Goal: Task Accomplishment & Management: Manage account settings

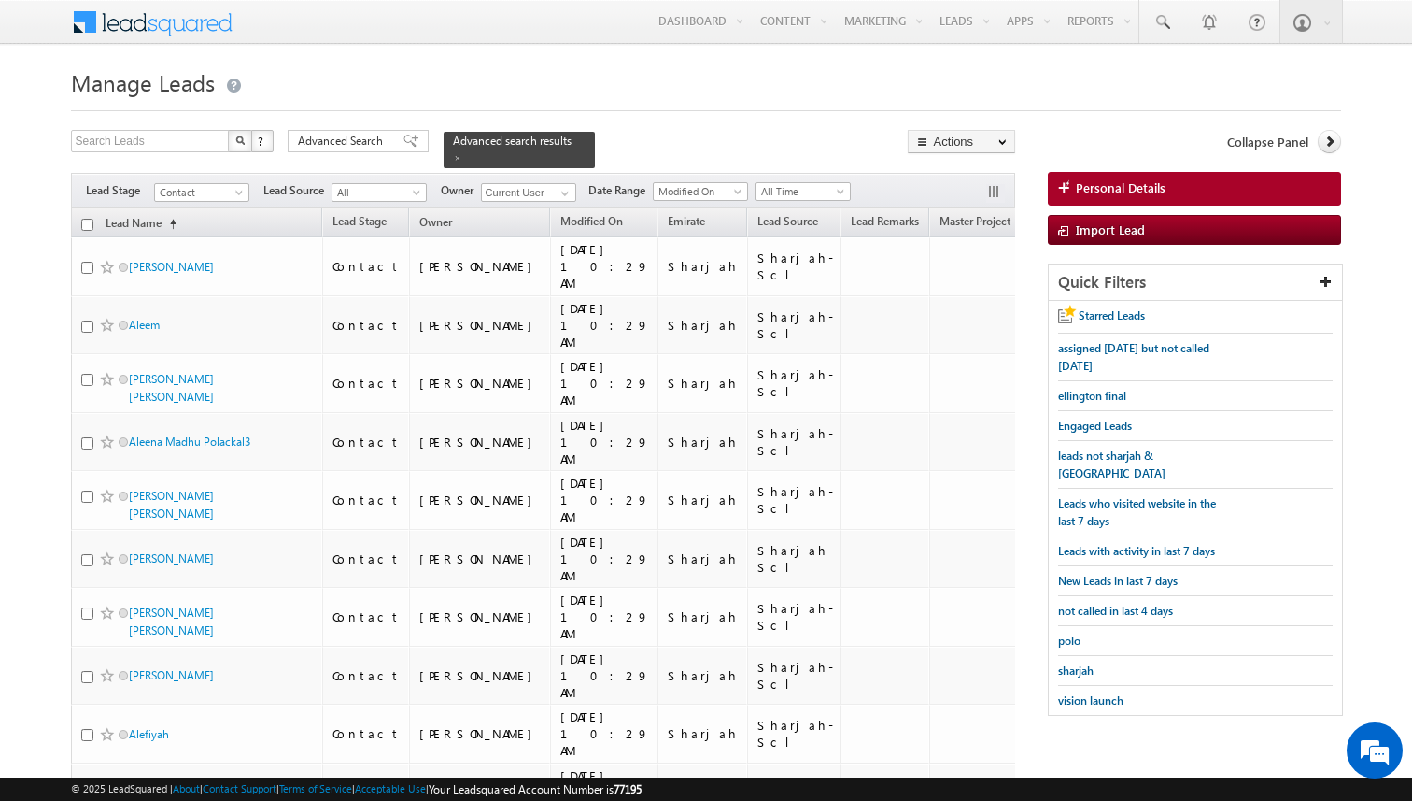
click at [383, 149] on span "Advanced Search" at bounding box center [343, 141] width 91 height 17
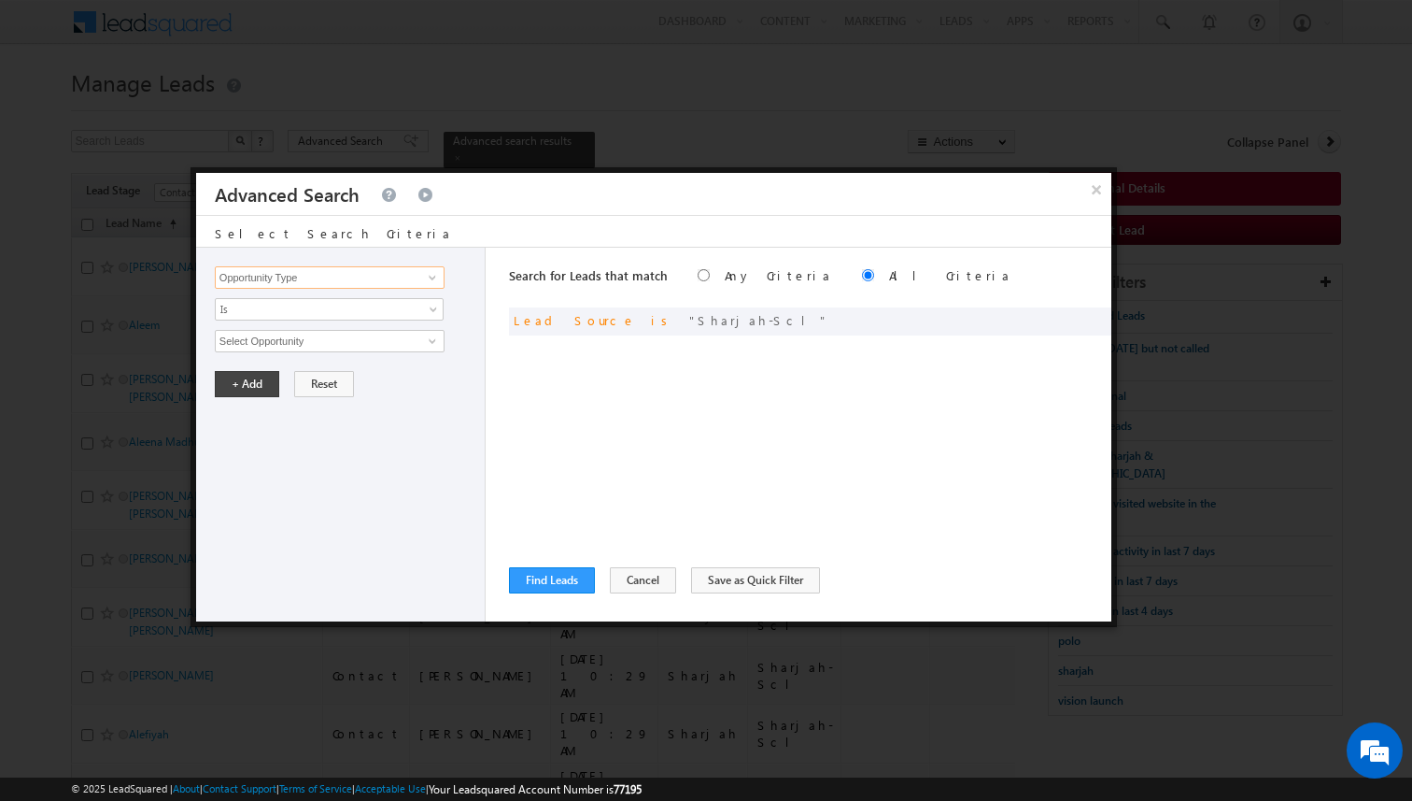
click at [410, 279] on input "Opportunity Type" at bounding box center [330, 277] width 230 height 22
type input "Lead Activity"
click at [374, 306] on span "Is" at bounding box center [317, 309] width 203 height 17
click at [315, 344] on link "Is Not" at bounding box center [330, 349] width 228 height 17
click at [315, 344] on input "Select Activity" at bounding box center [330, 341] width 230 height 22
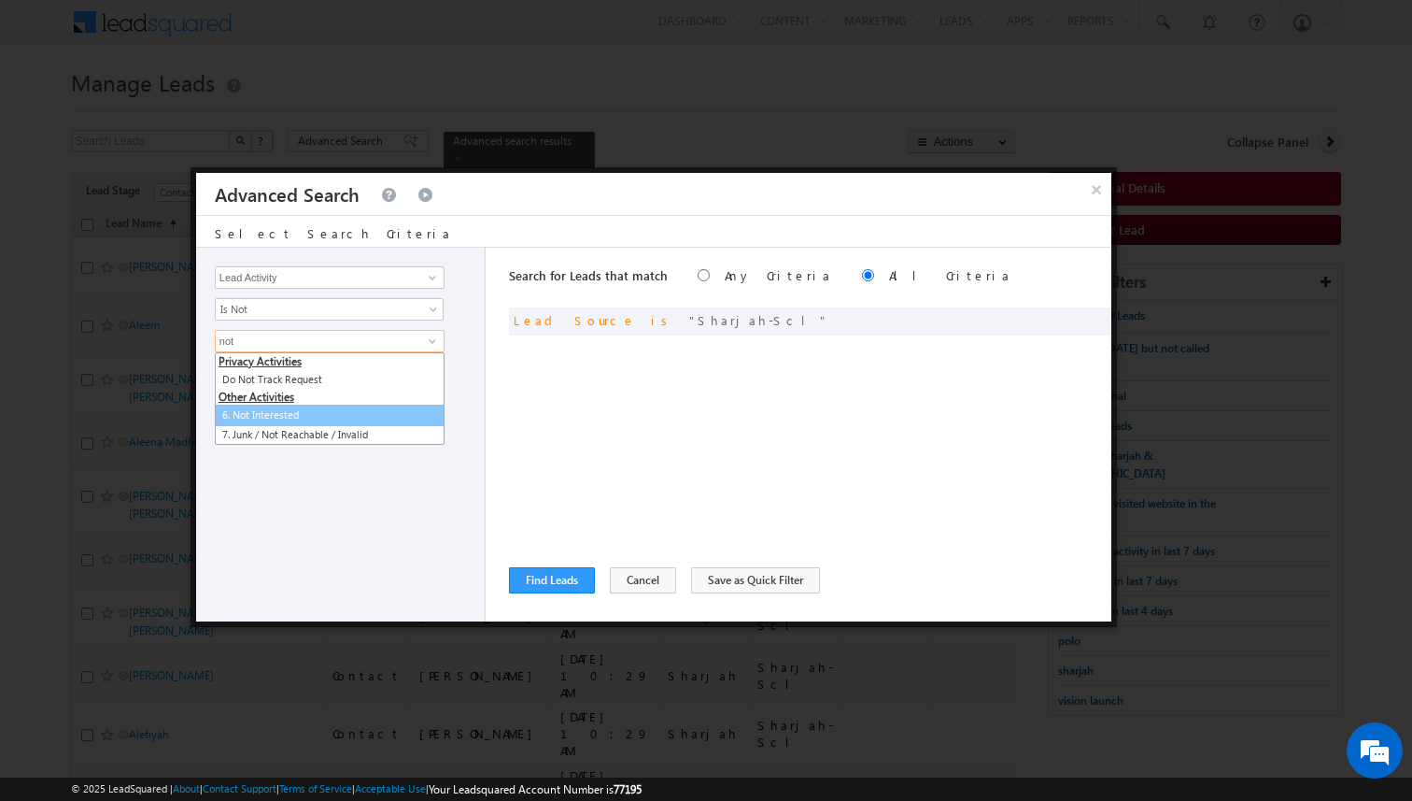
click at [285, 417] on link "6. Not Interested" at bounding box center [330, 414] width 230 height 21
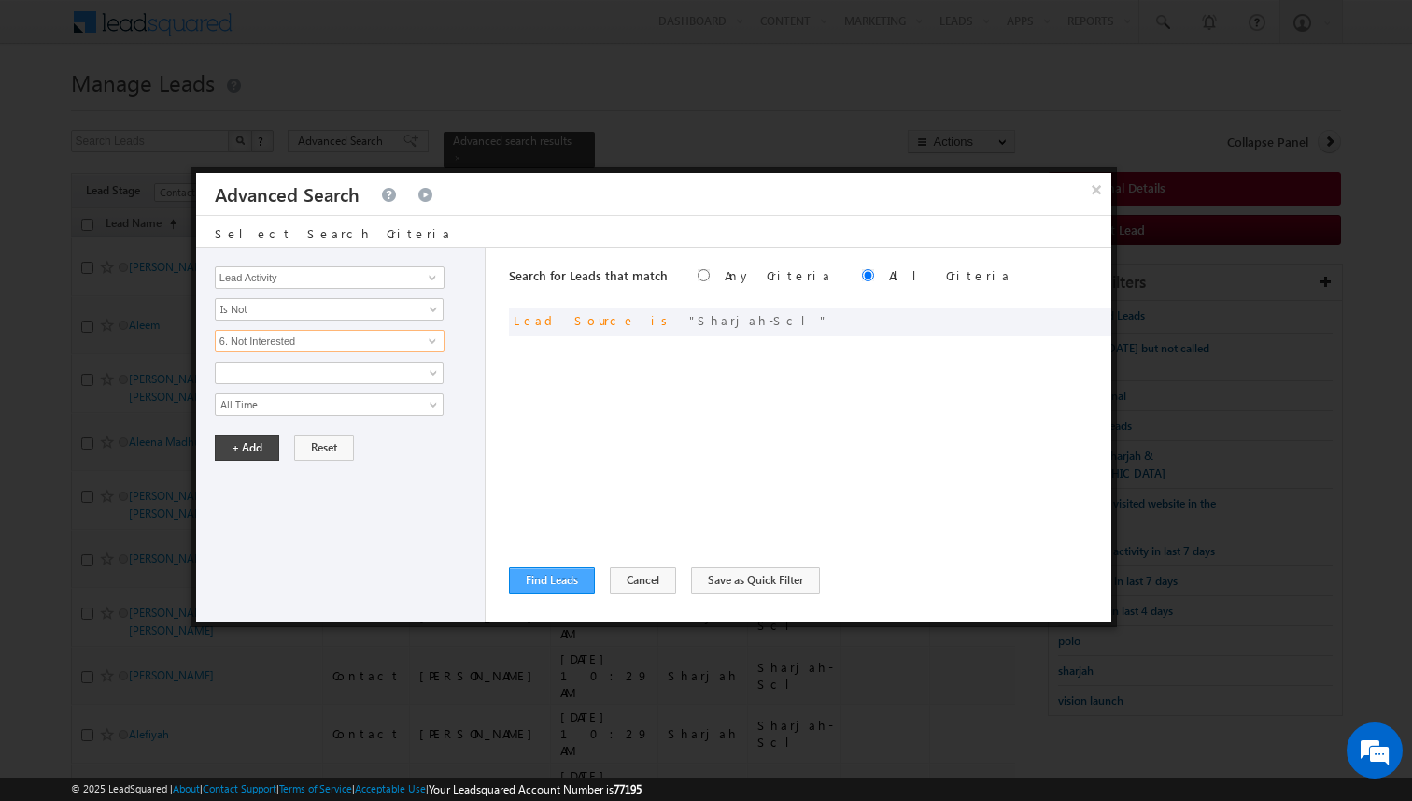
type input "6. Not Interested"
click at [547, 572] on button "Find Leads" at bounding box center [552, 580] width 86 height 26
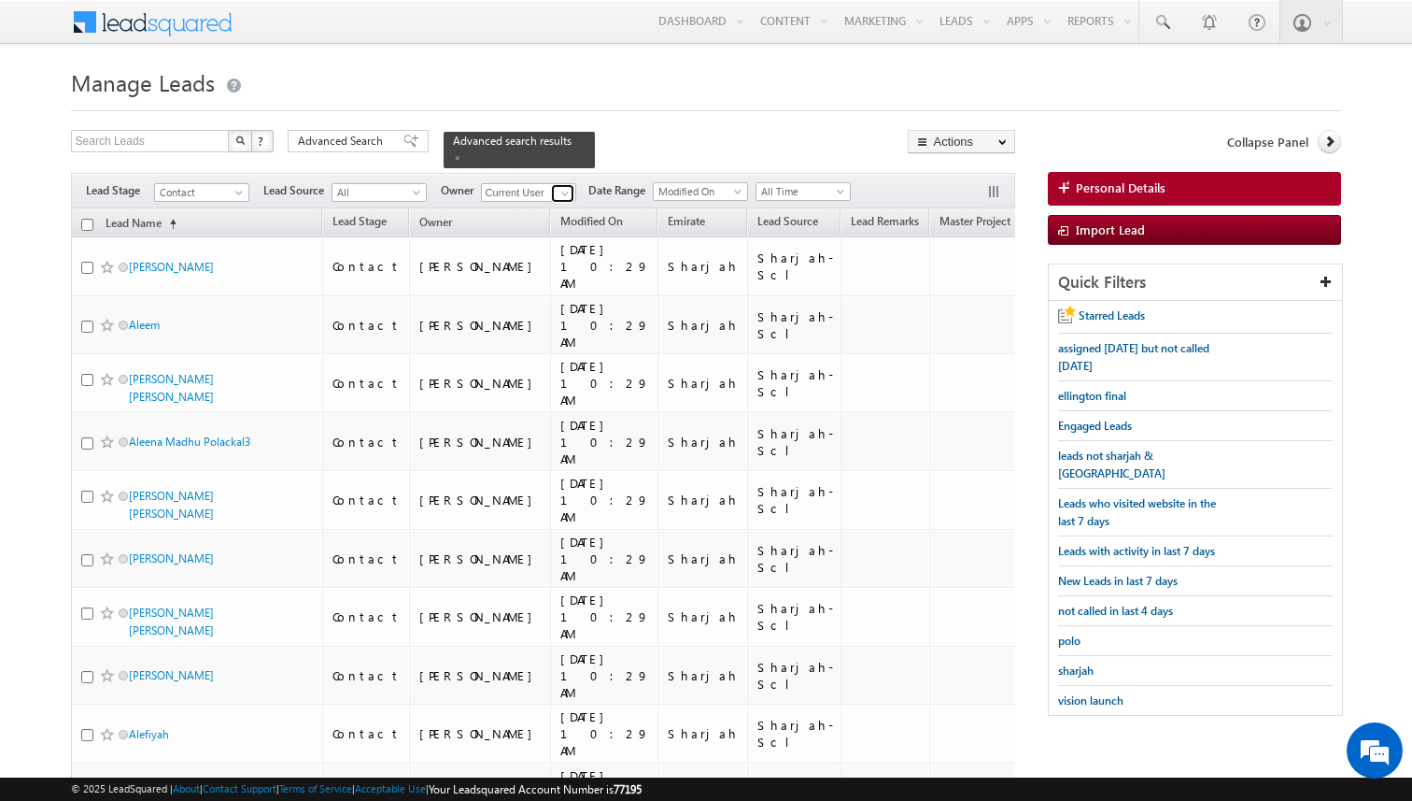
click at [564, 193] on span at bounding box center [565, 193] width 15 height 15
type input "[PERSON_NAME]"
click at [86, 224] on input "checkbox" at bounding box center [87, 225] width 12 height 12
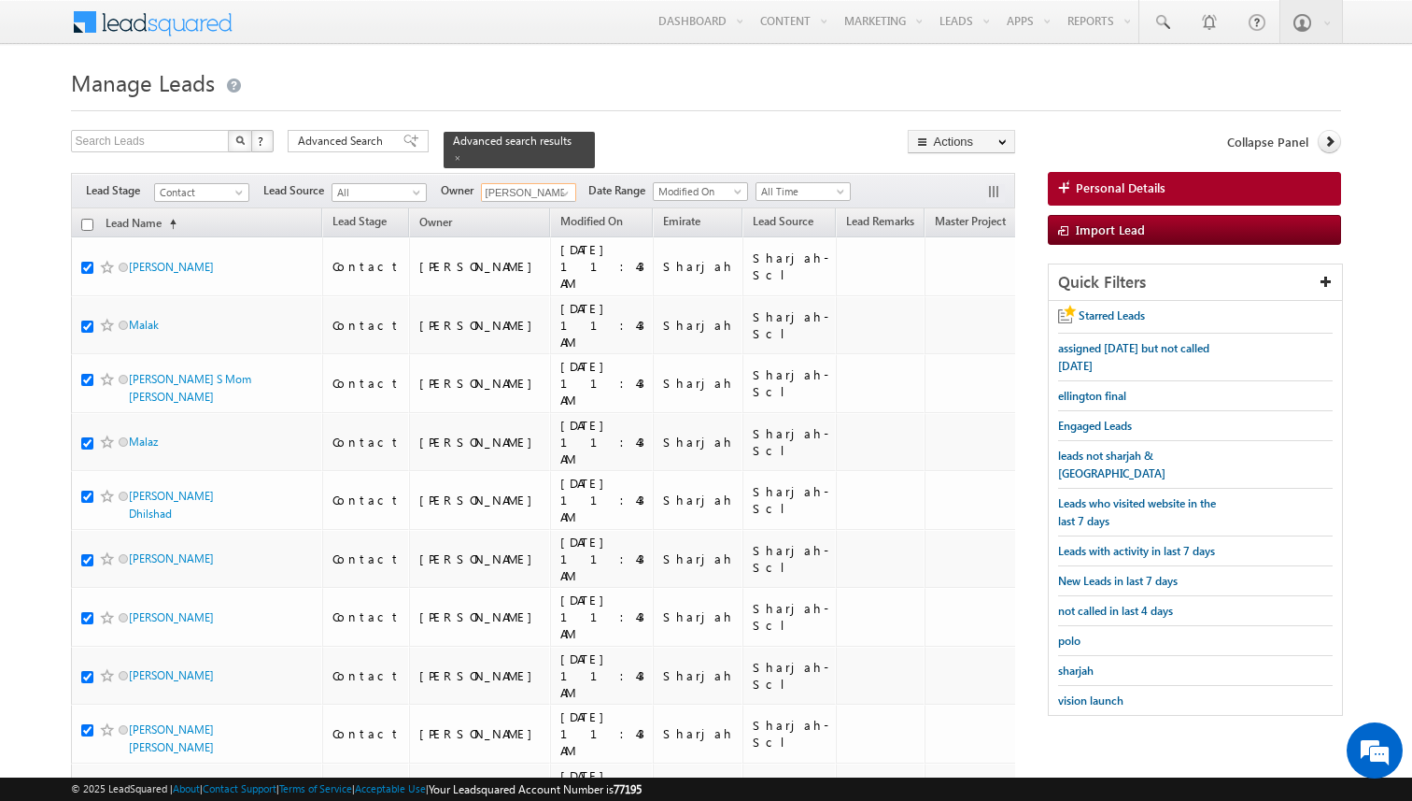
checkbox input "true"
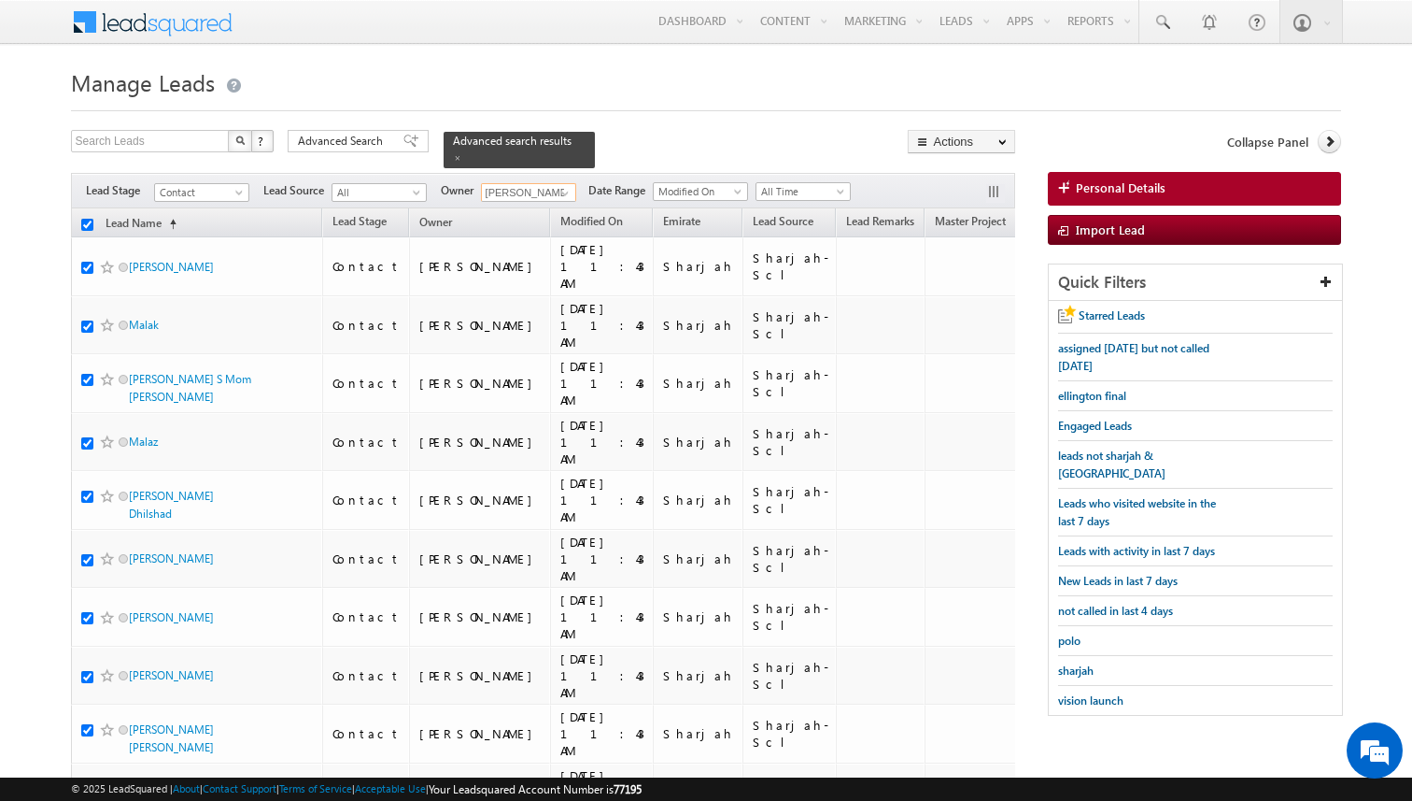
checkbox input "true"
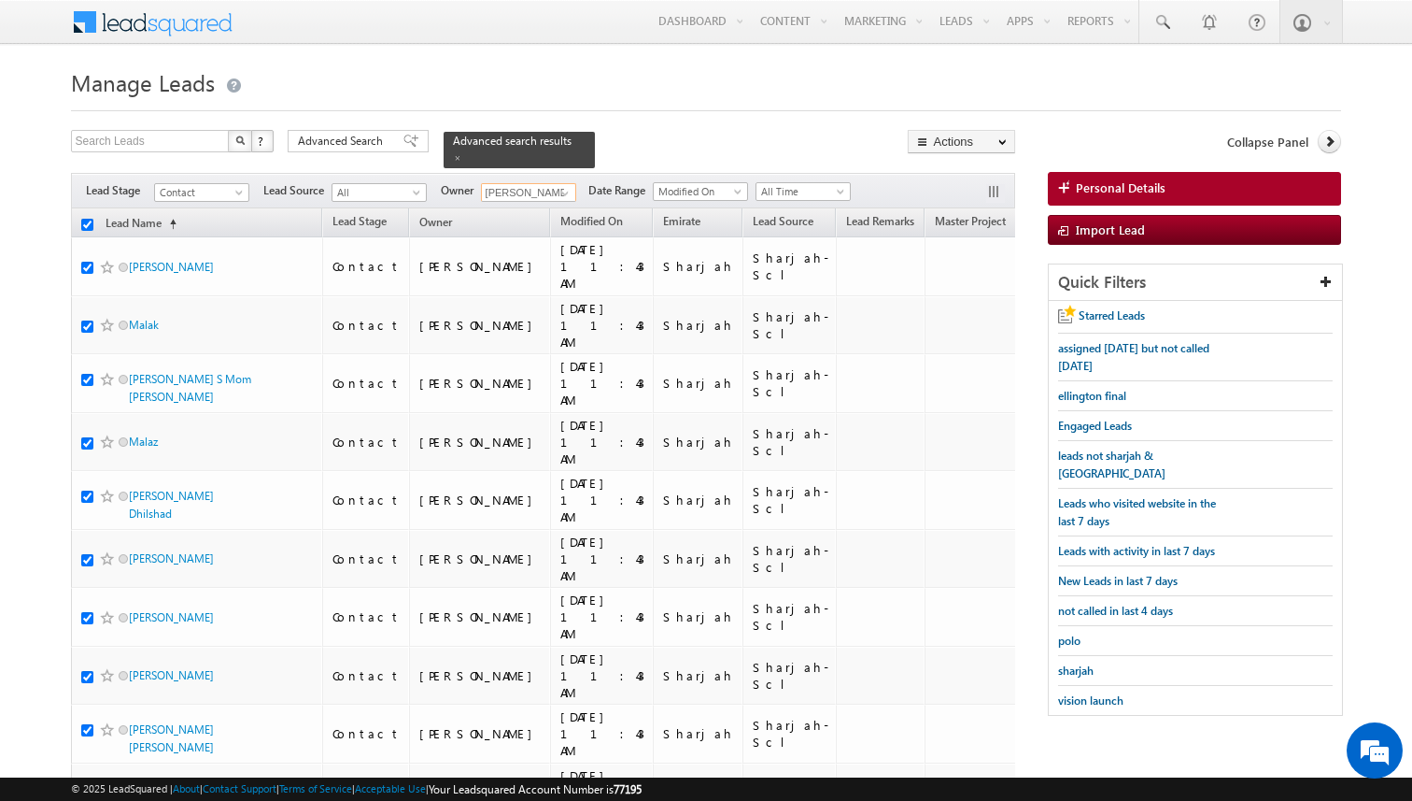
checkbox input "true"
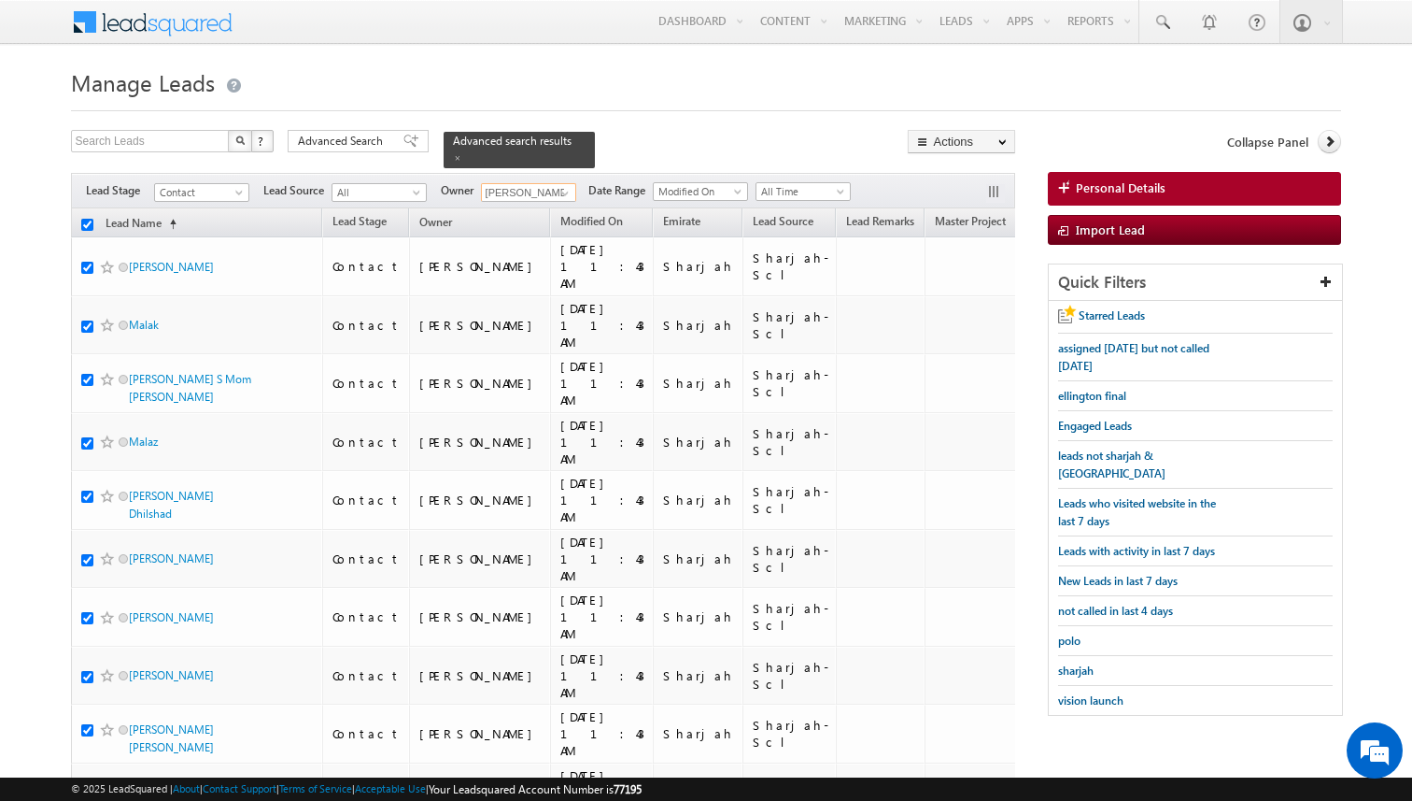
checkbox input "true"
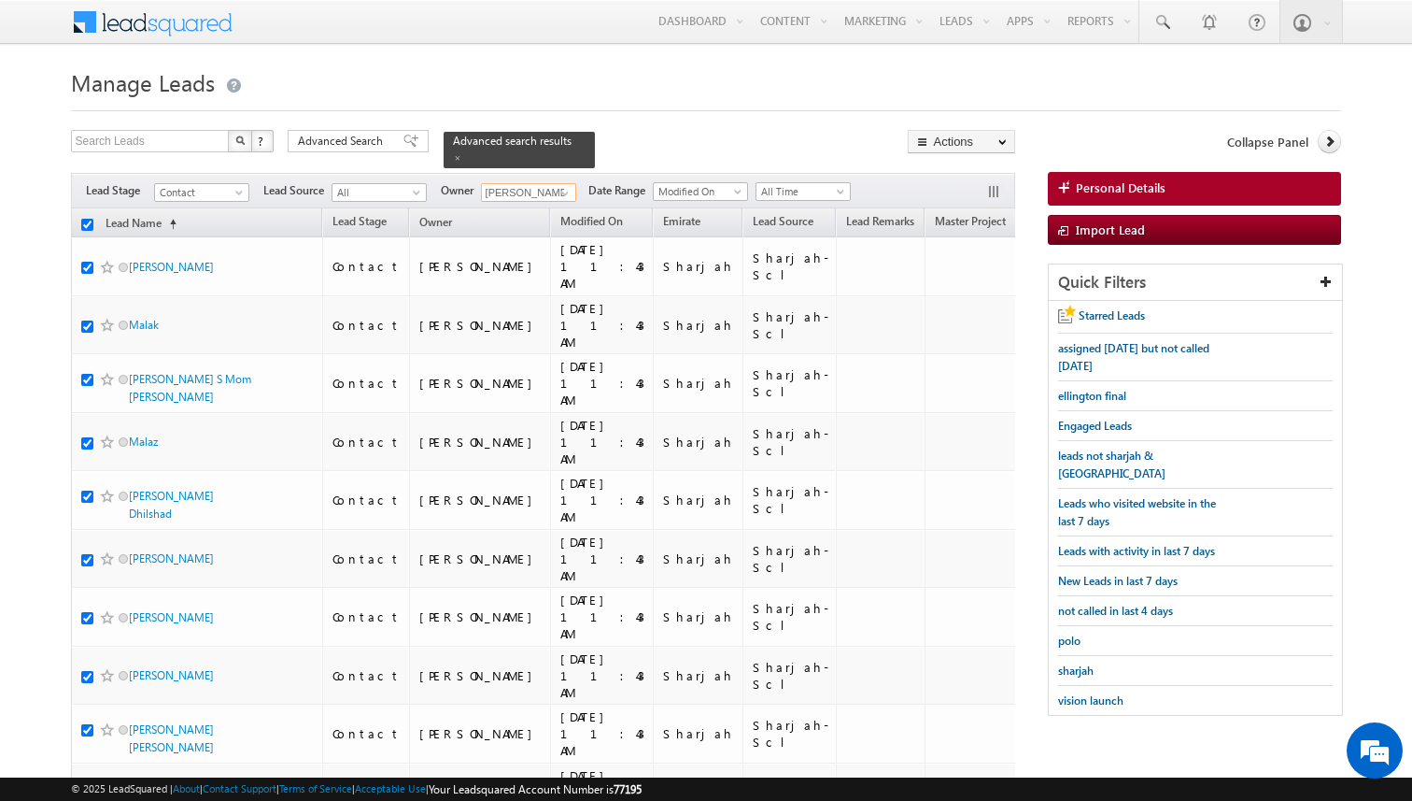
checkbox input "true"
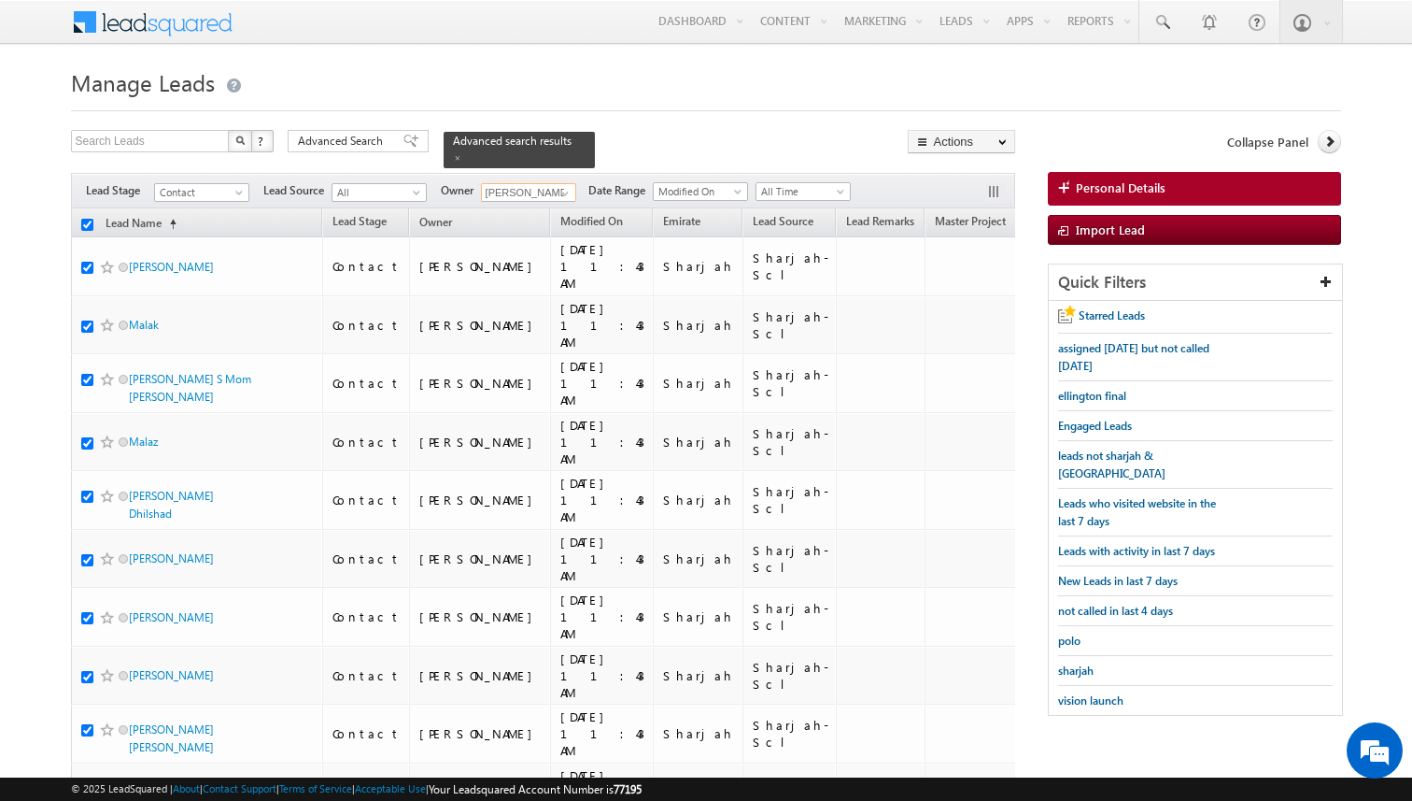
checkbox input "true"
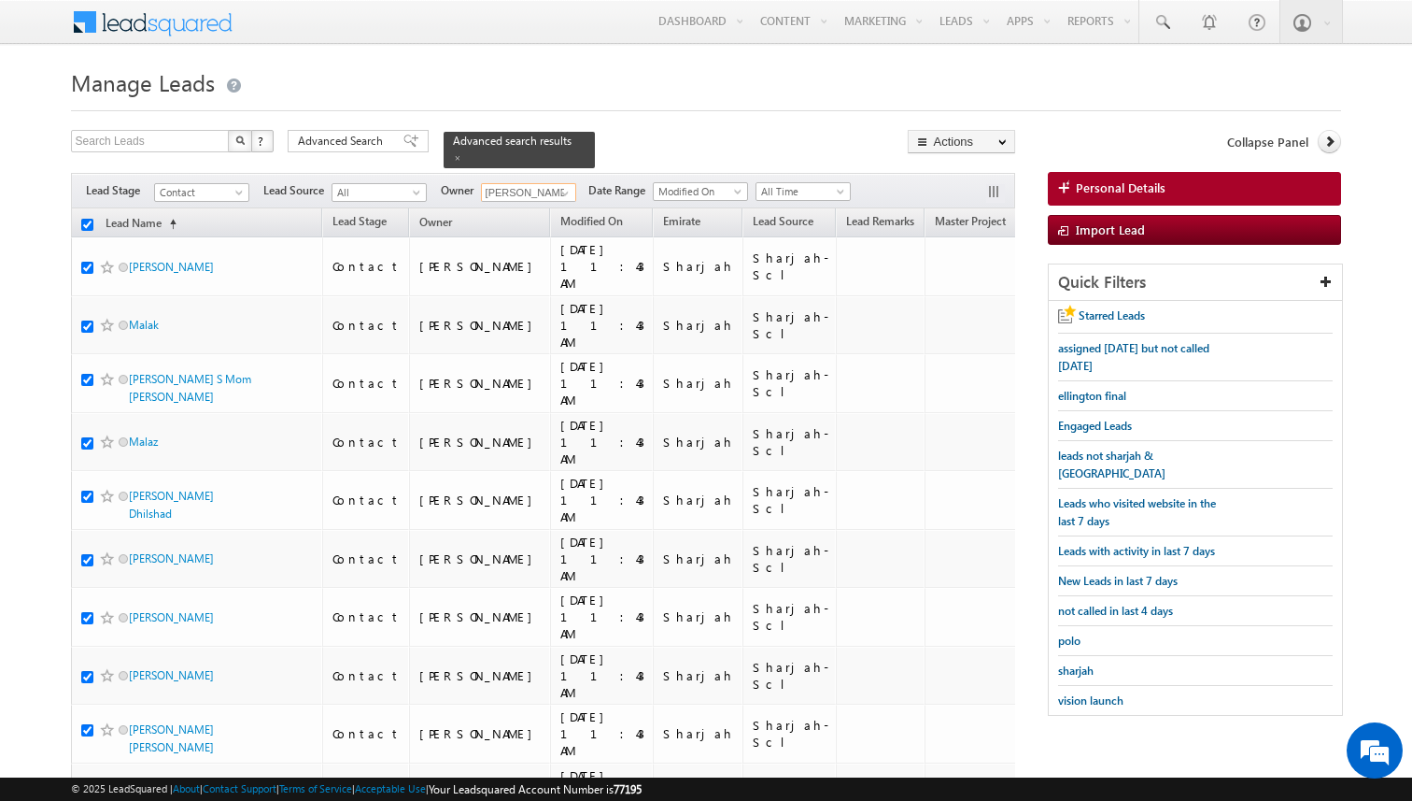
checkbox input "true"
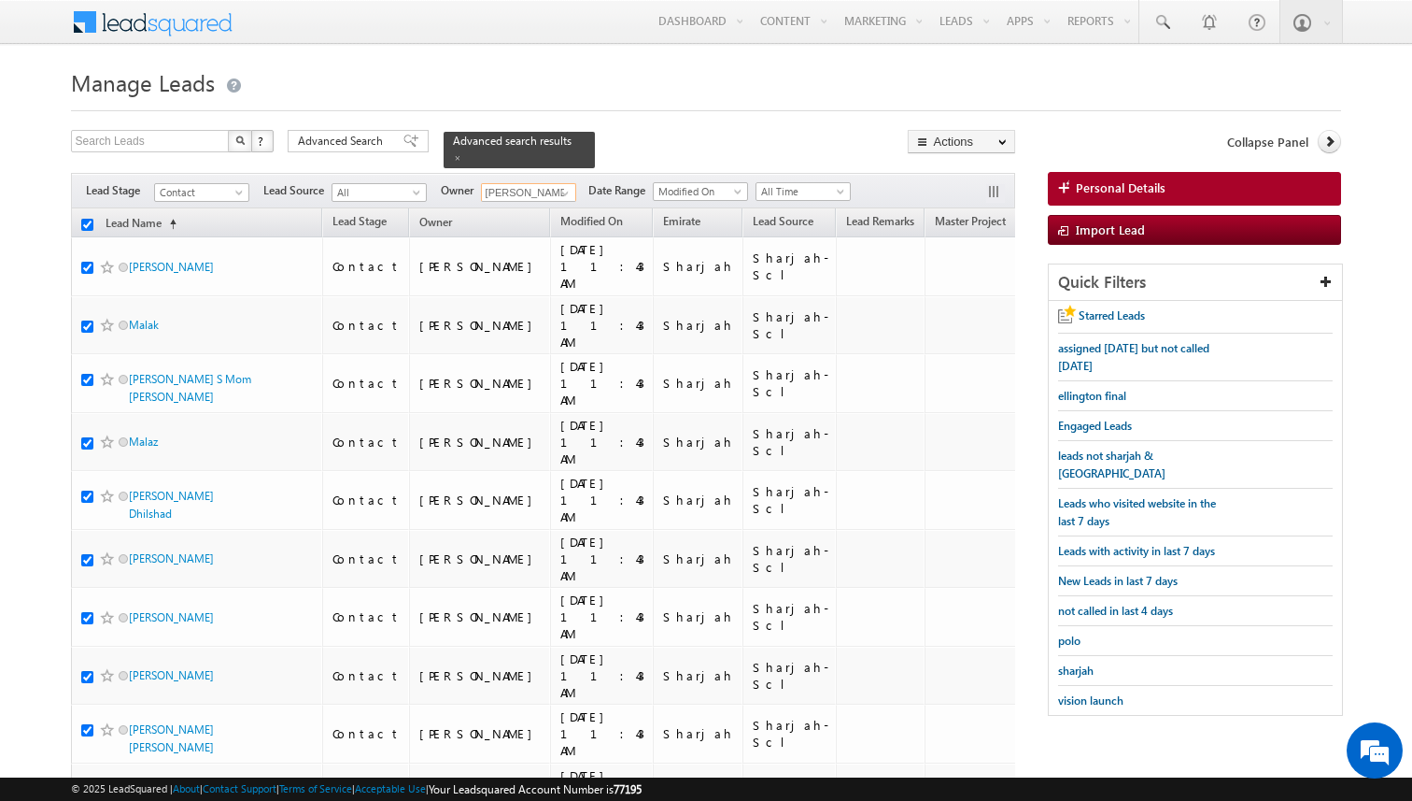
checkbox input "true"
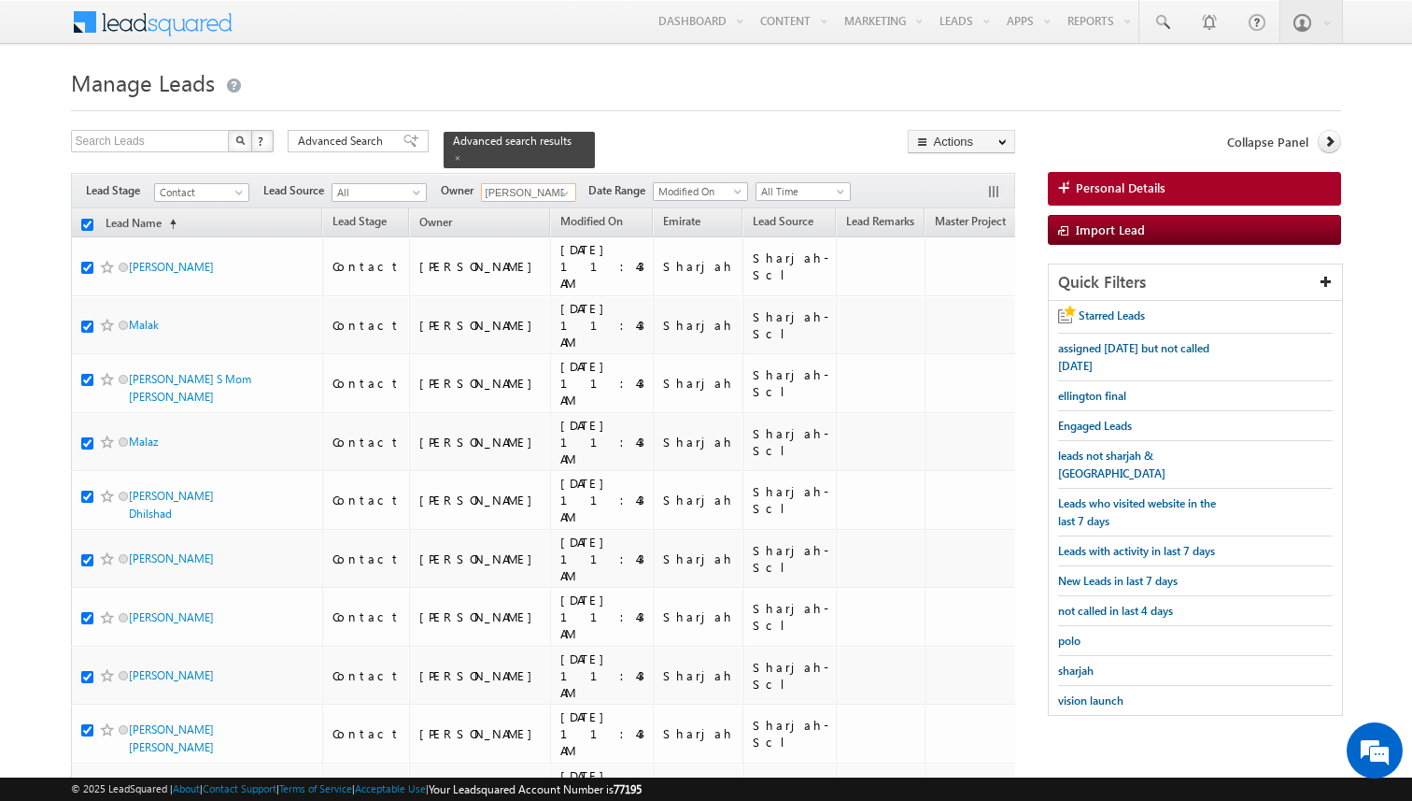
checkbox input "true"
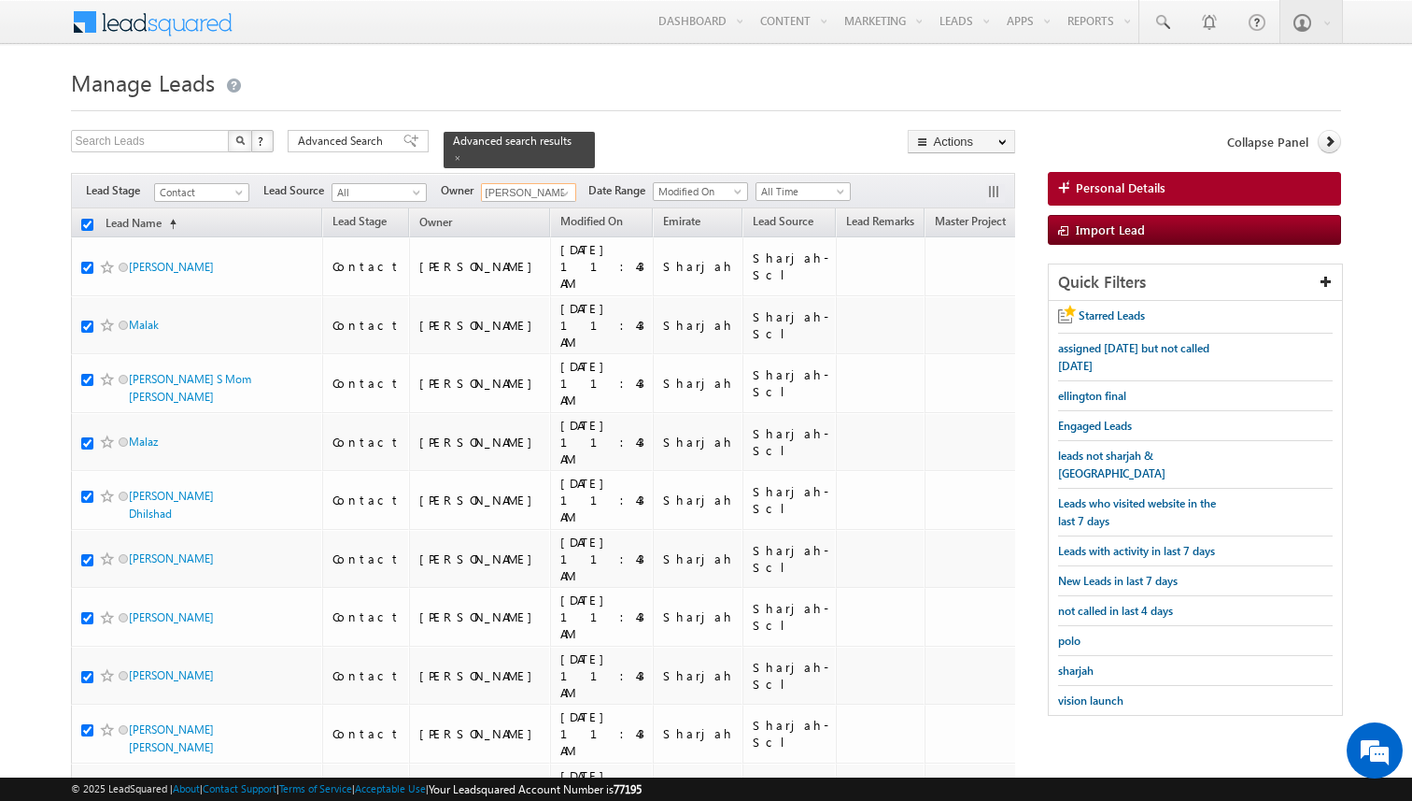
checkbox input "true"
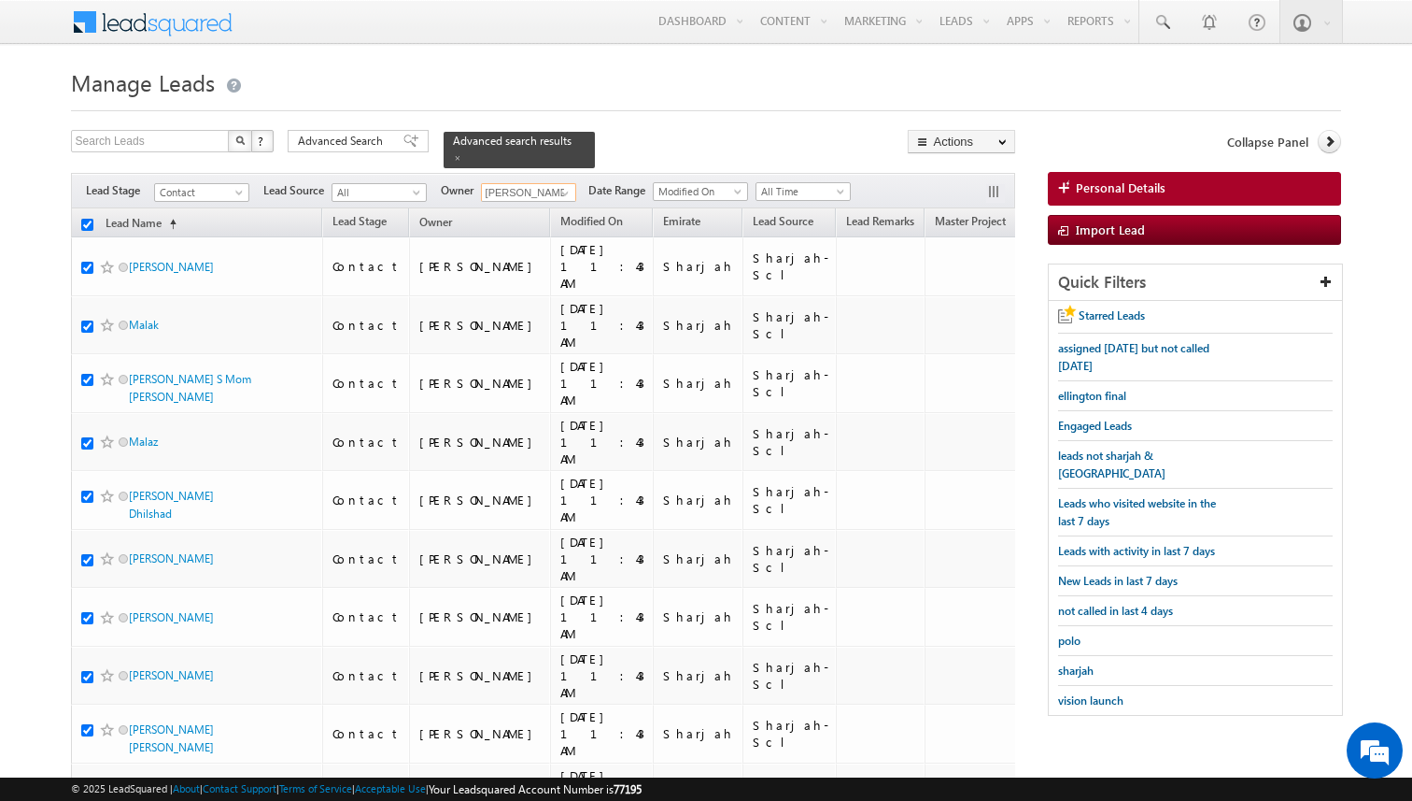
checkbox input "true"
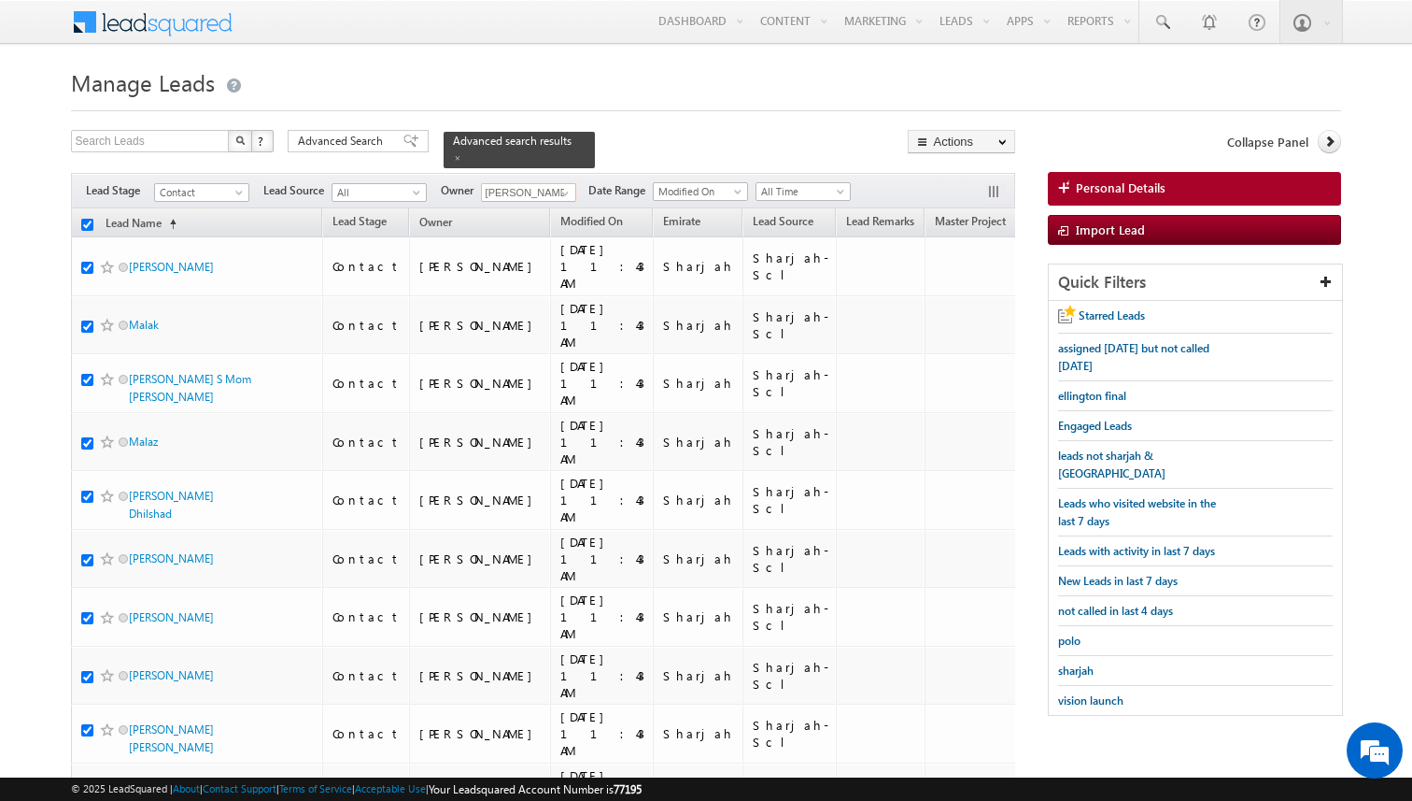
checkbox input "true"
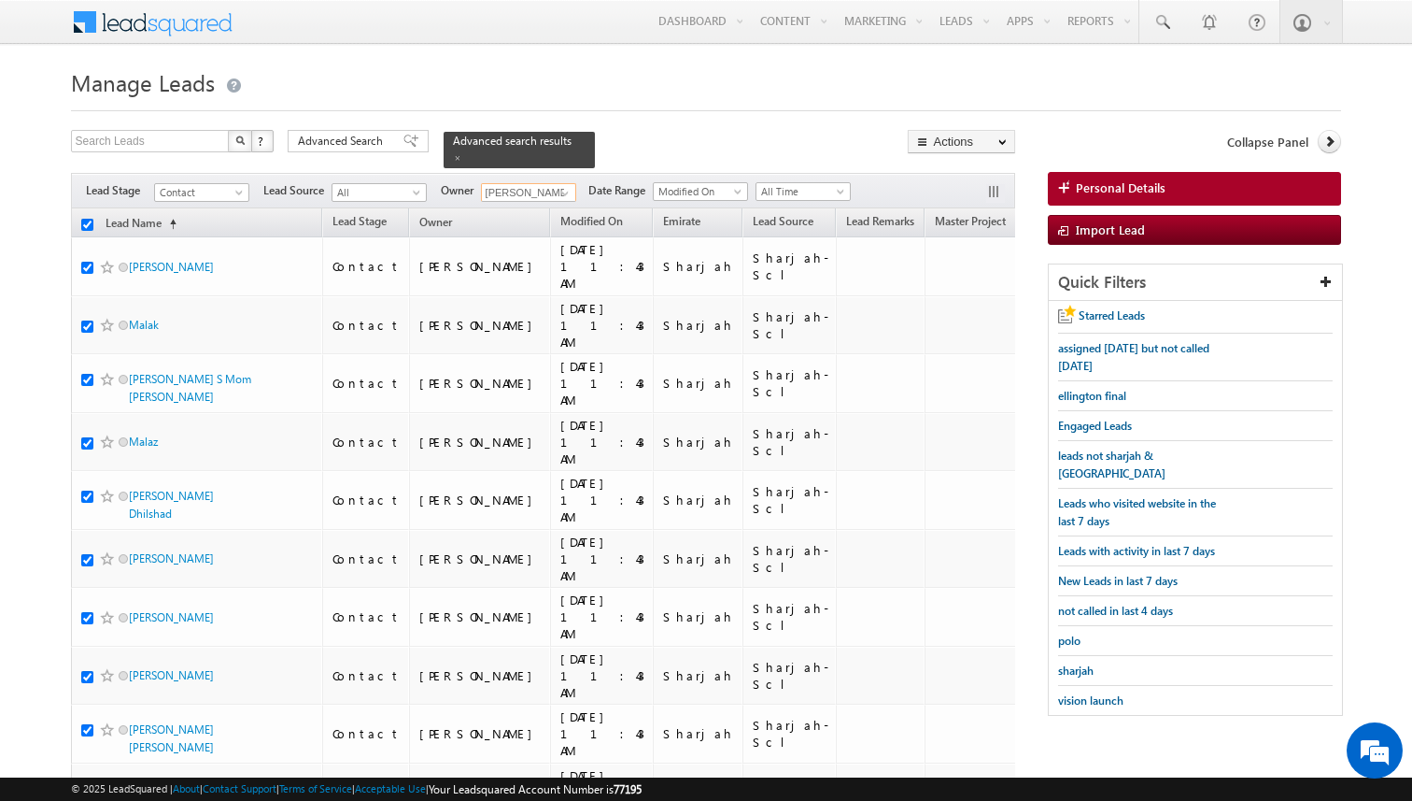
checkbox input "true"
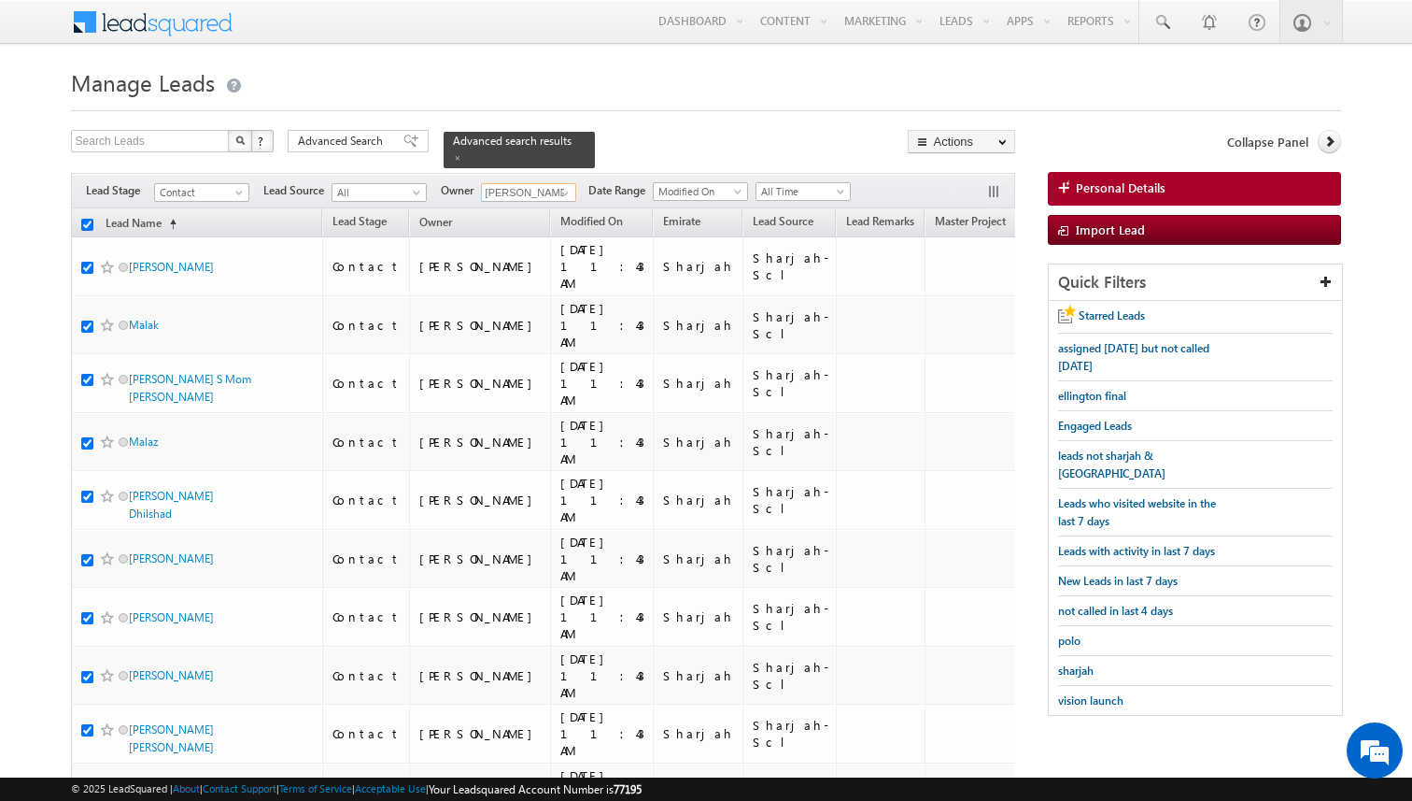
checkbox input "true"
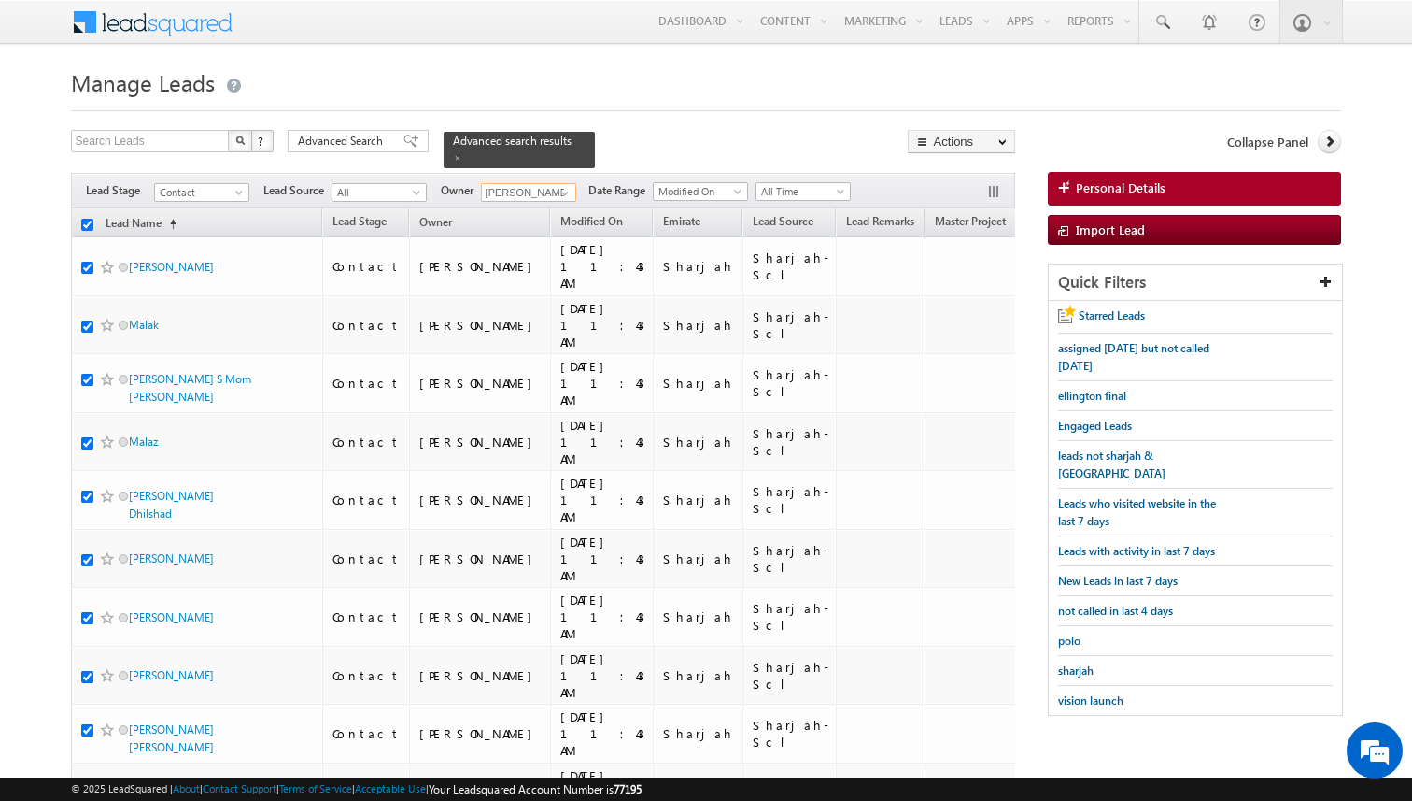
checkbox input "true"
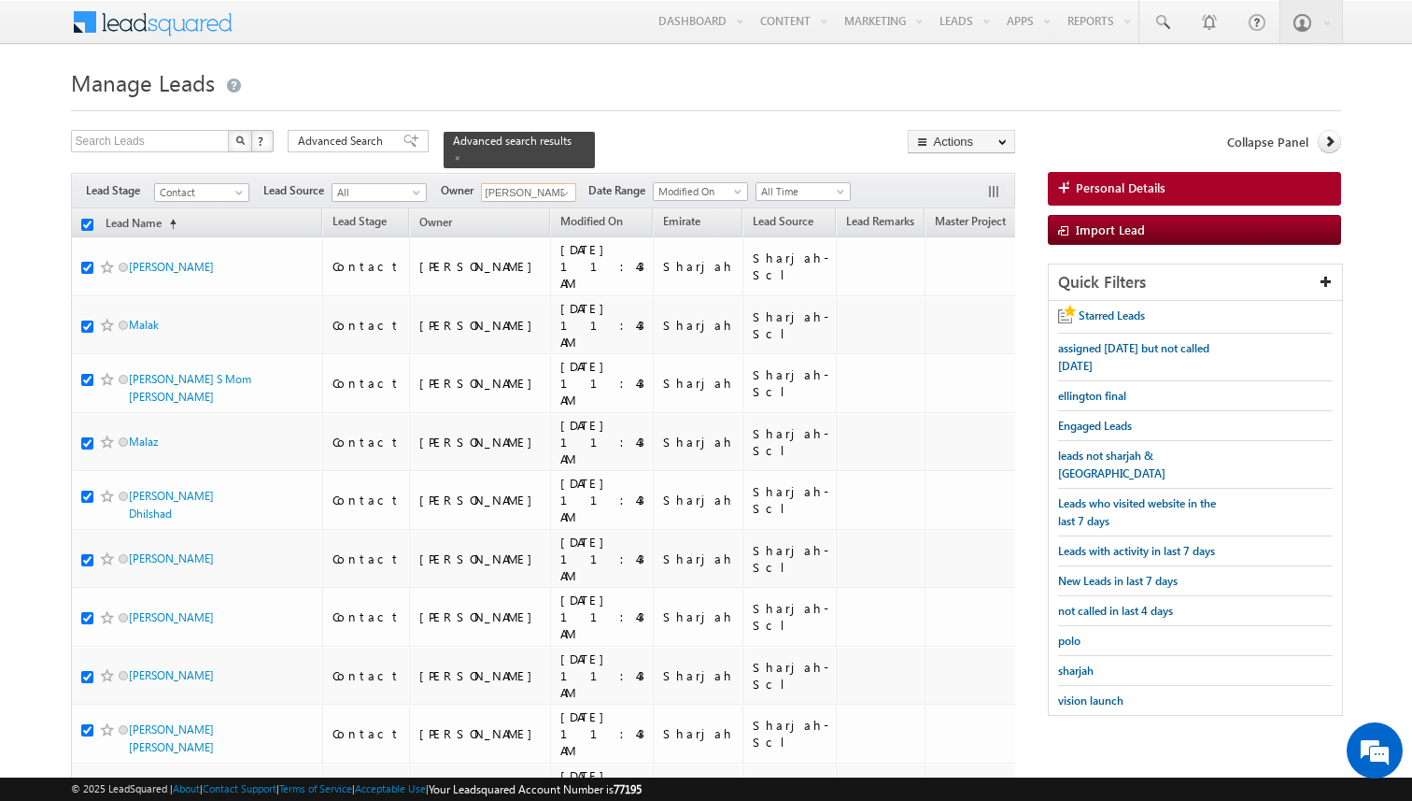
checkbox input "true"
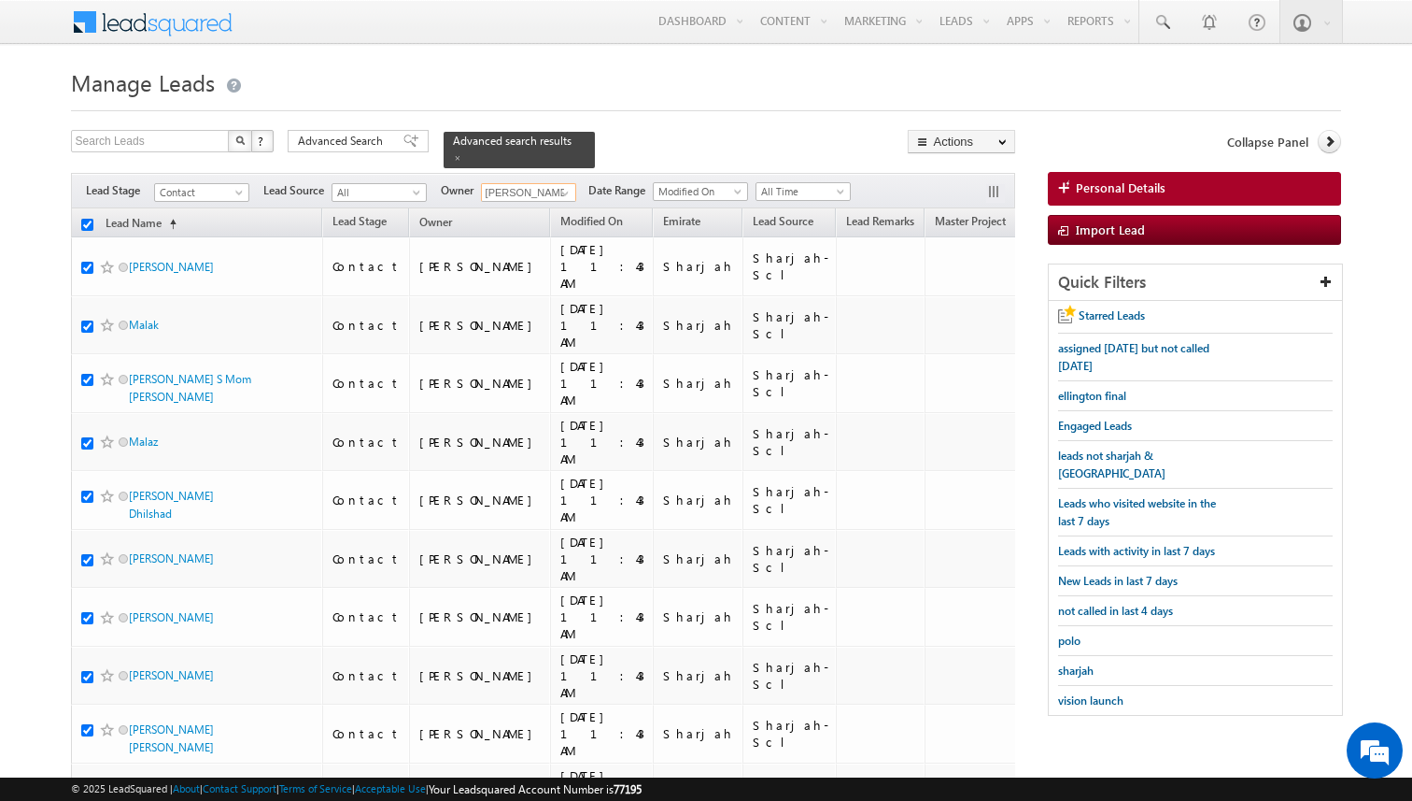
checkbox input "true"
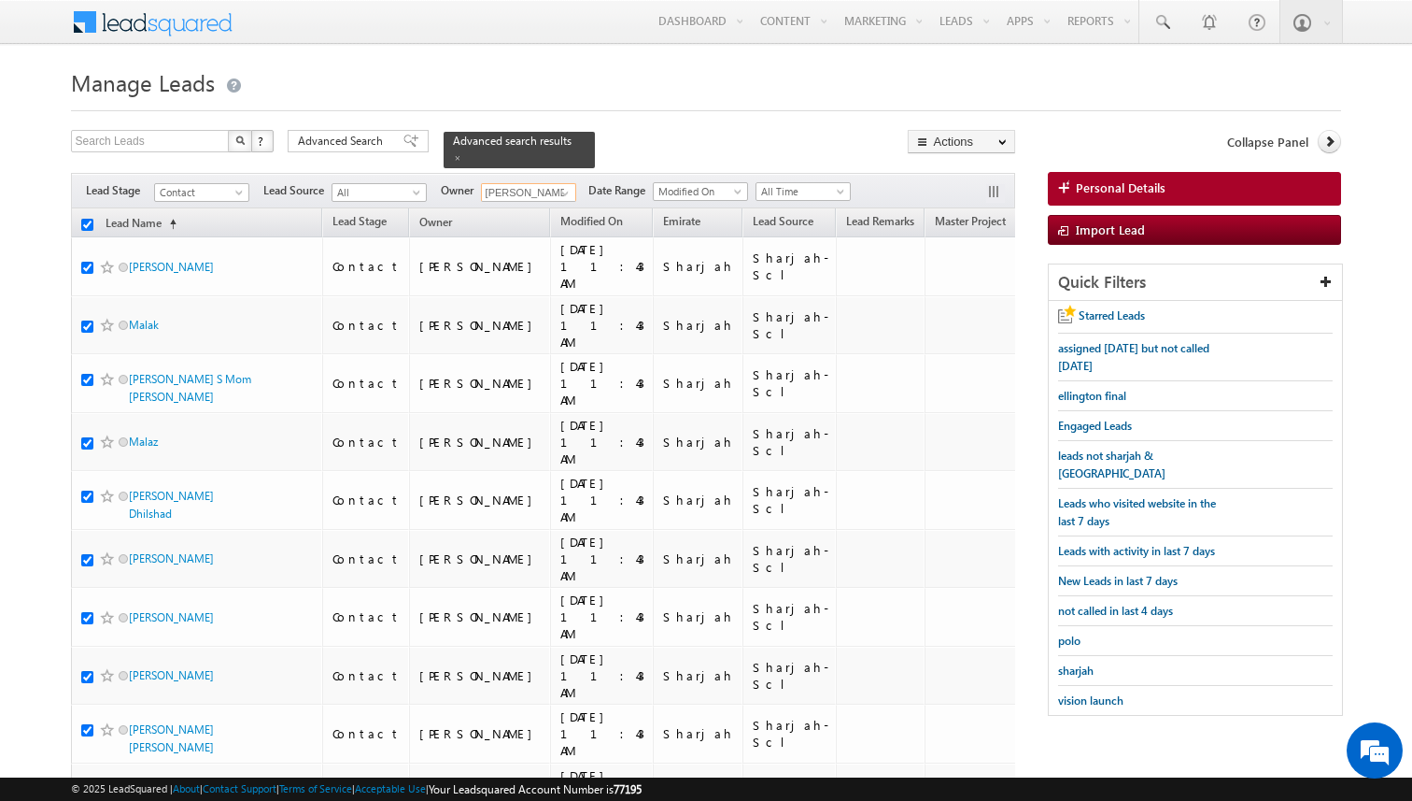
checkbox input "true"
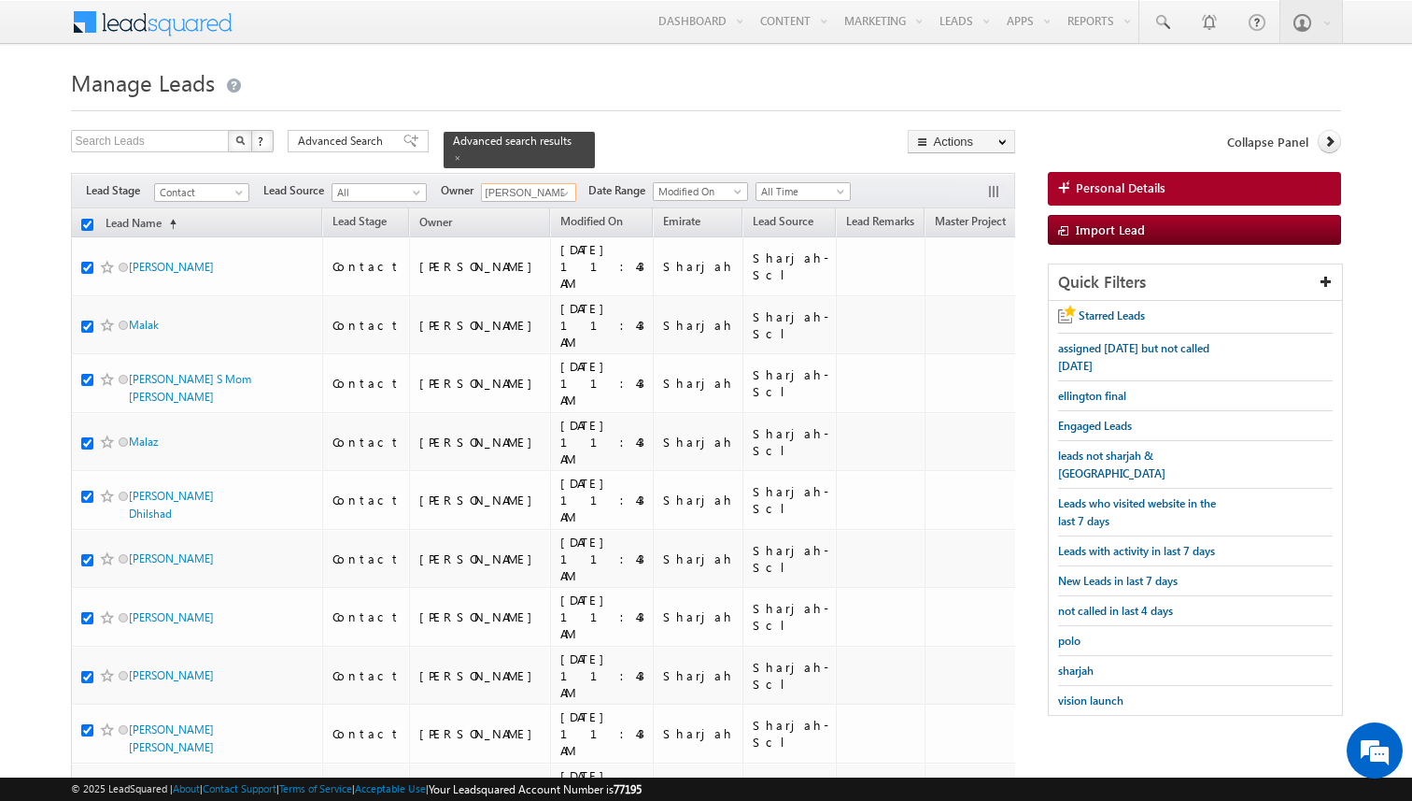
checkbox input "true"
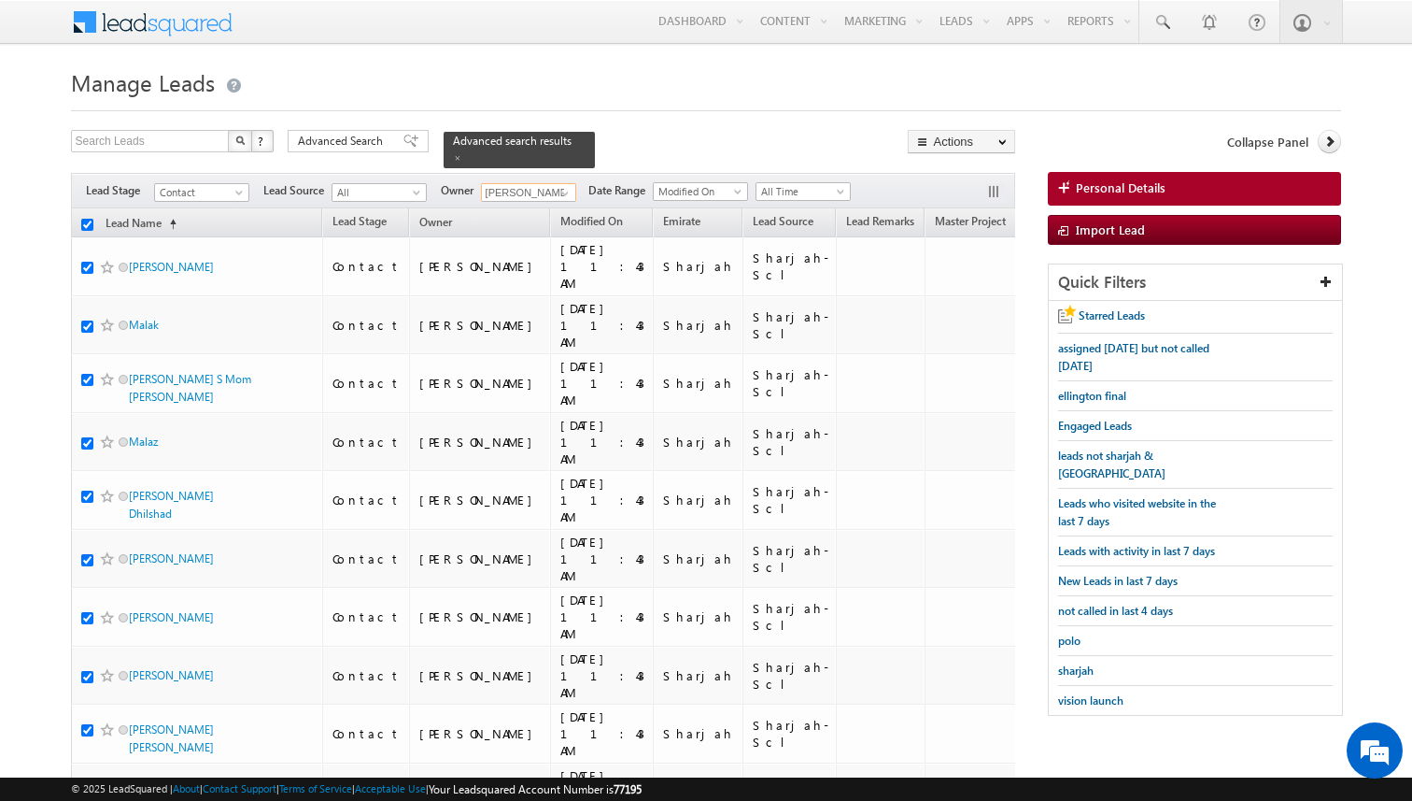
checkbox input "true"
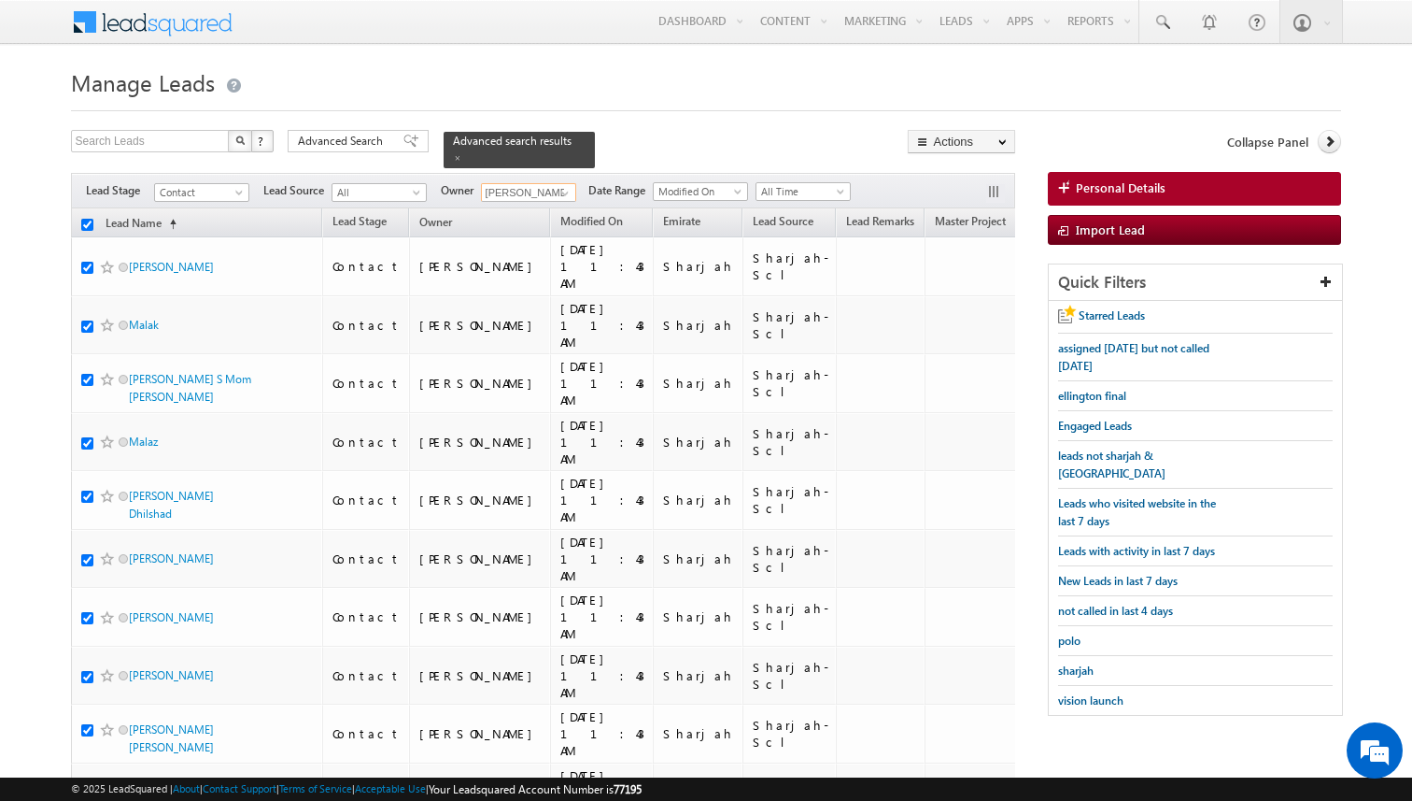
checkbox input "true"
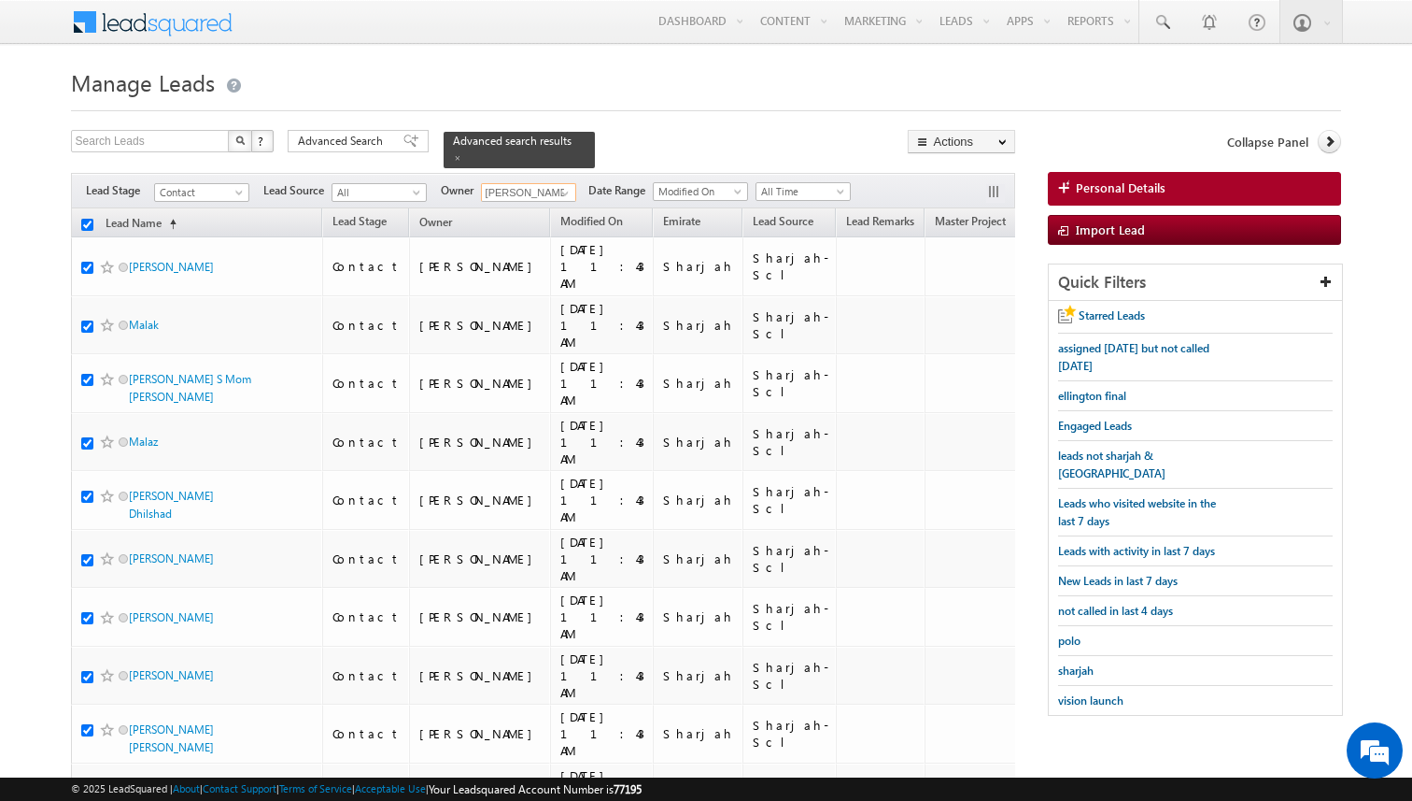
checkbox input "true"
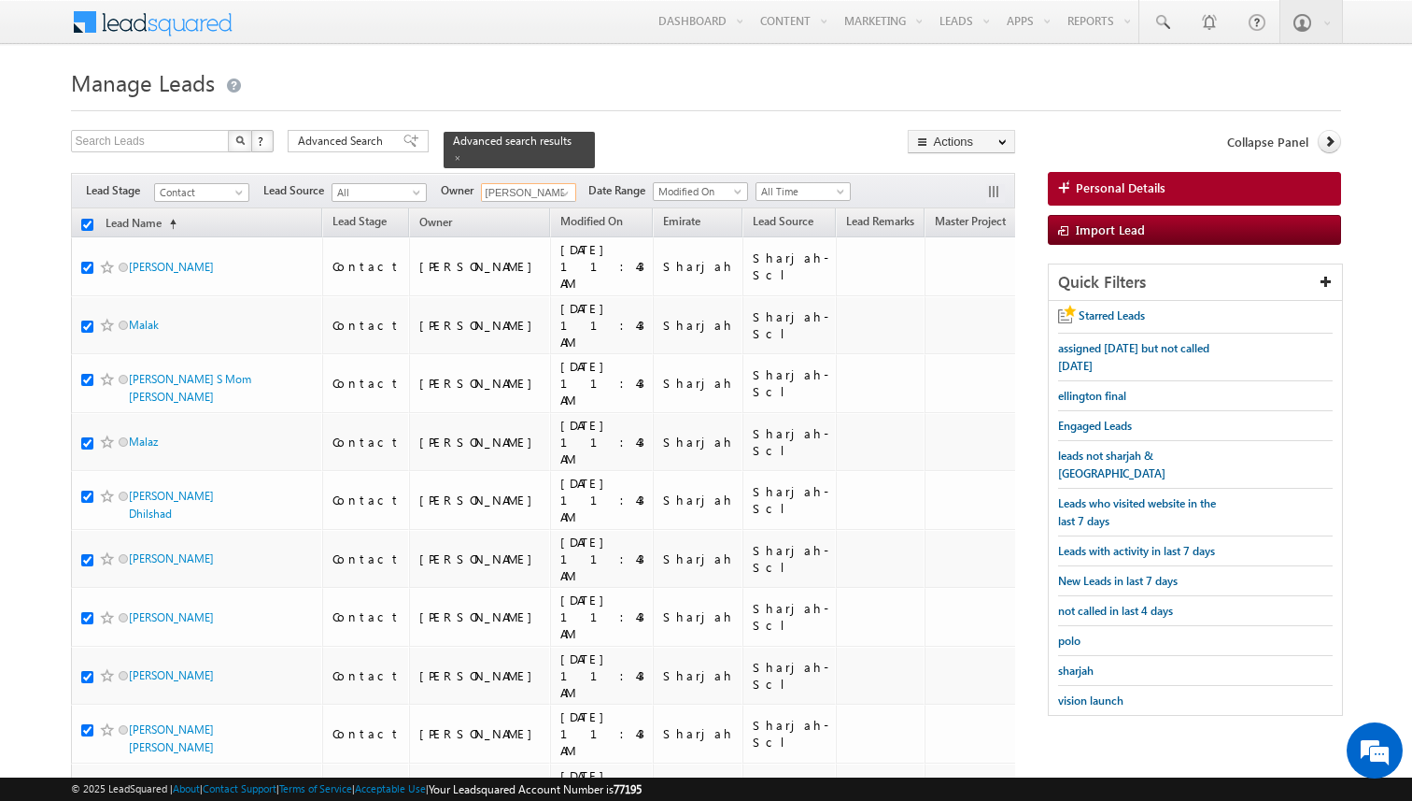
checkbox input "true"
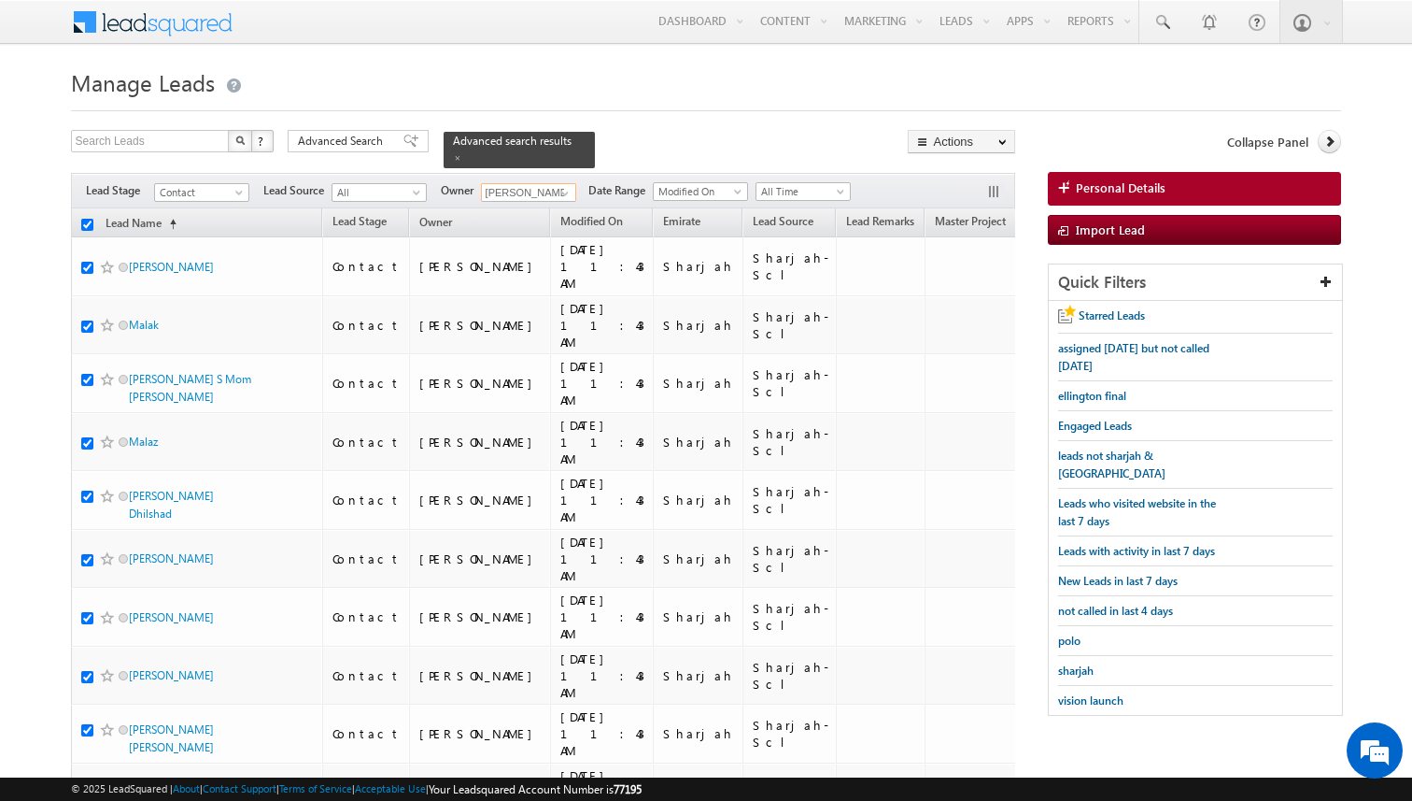
checkbox input "true"
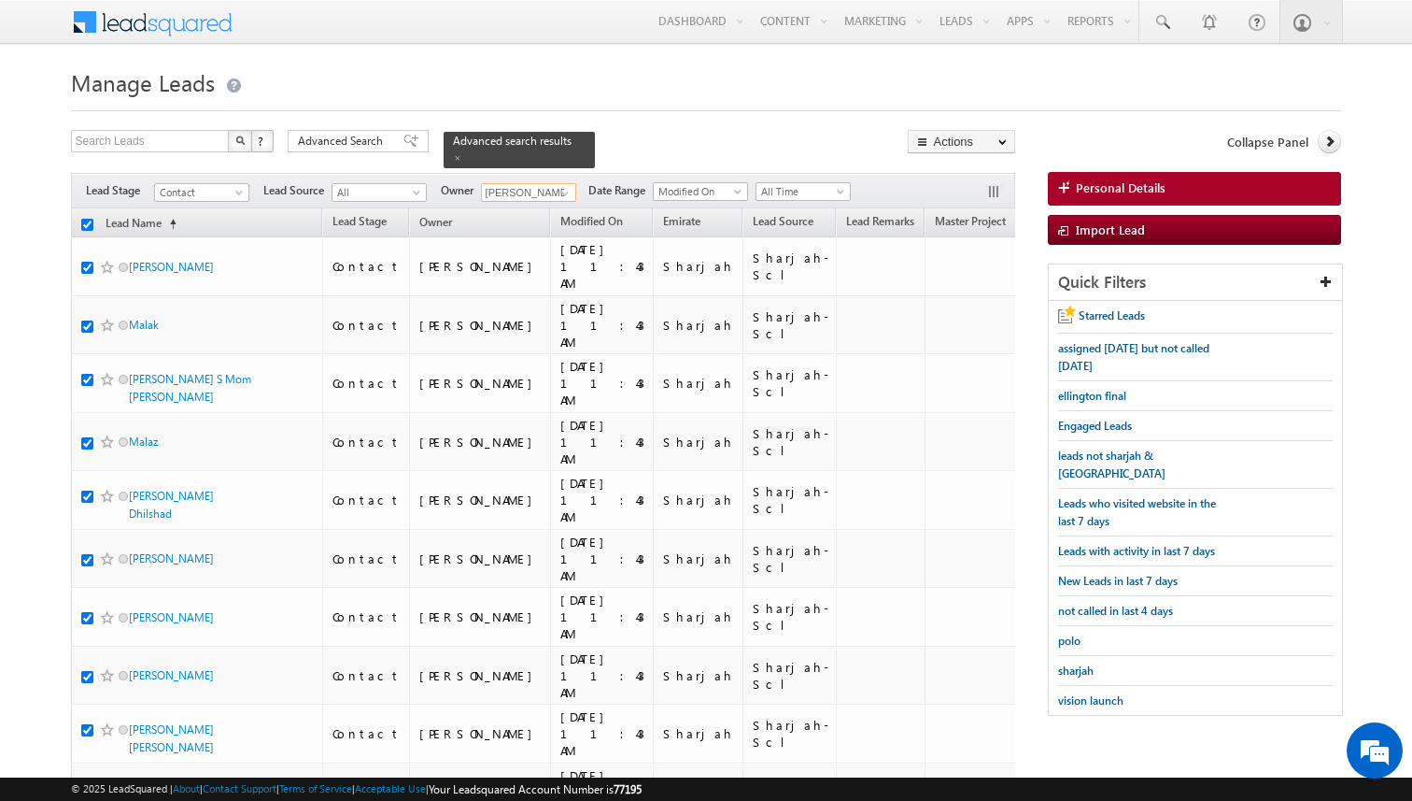
checkbox input "true"
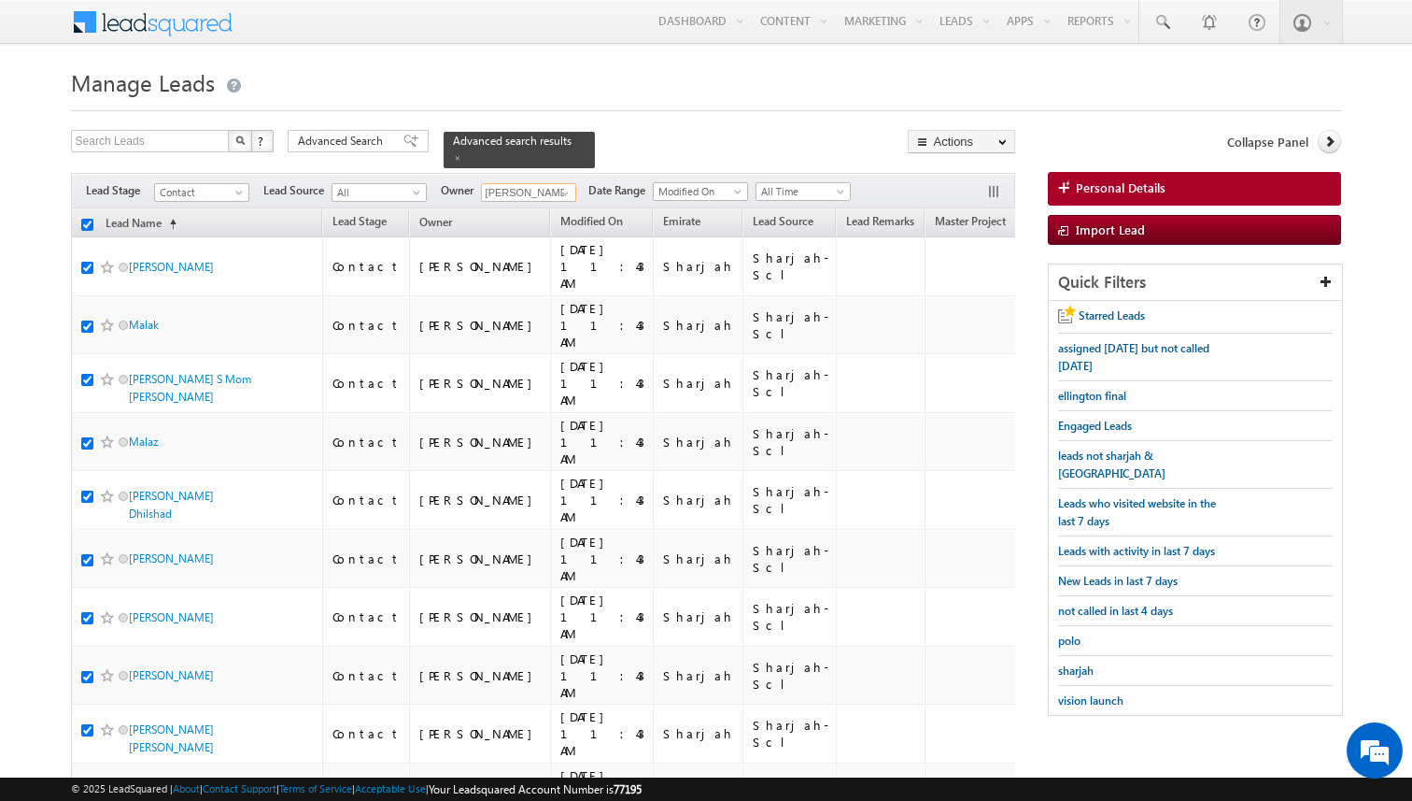
checkbox input "true"
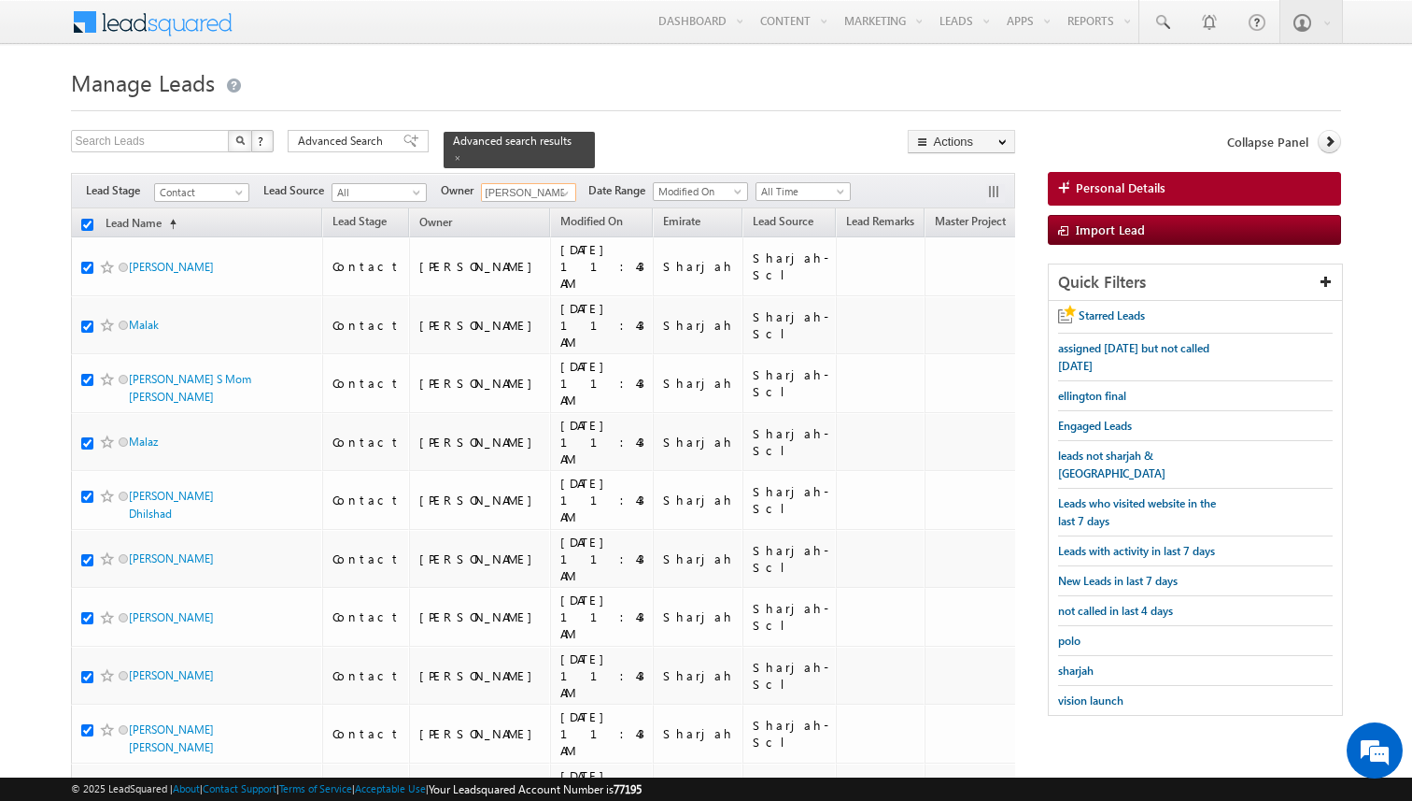
checkbox input "true"
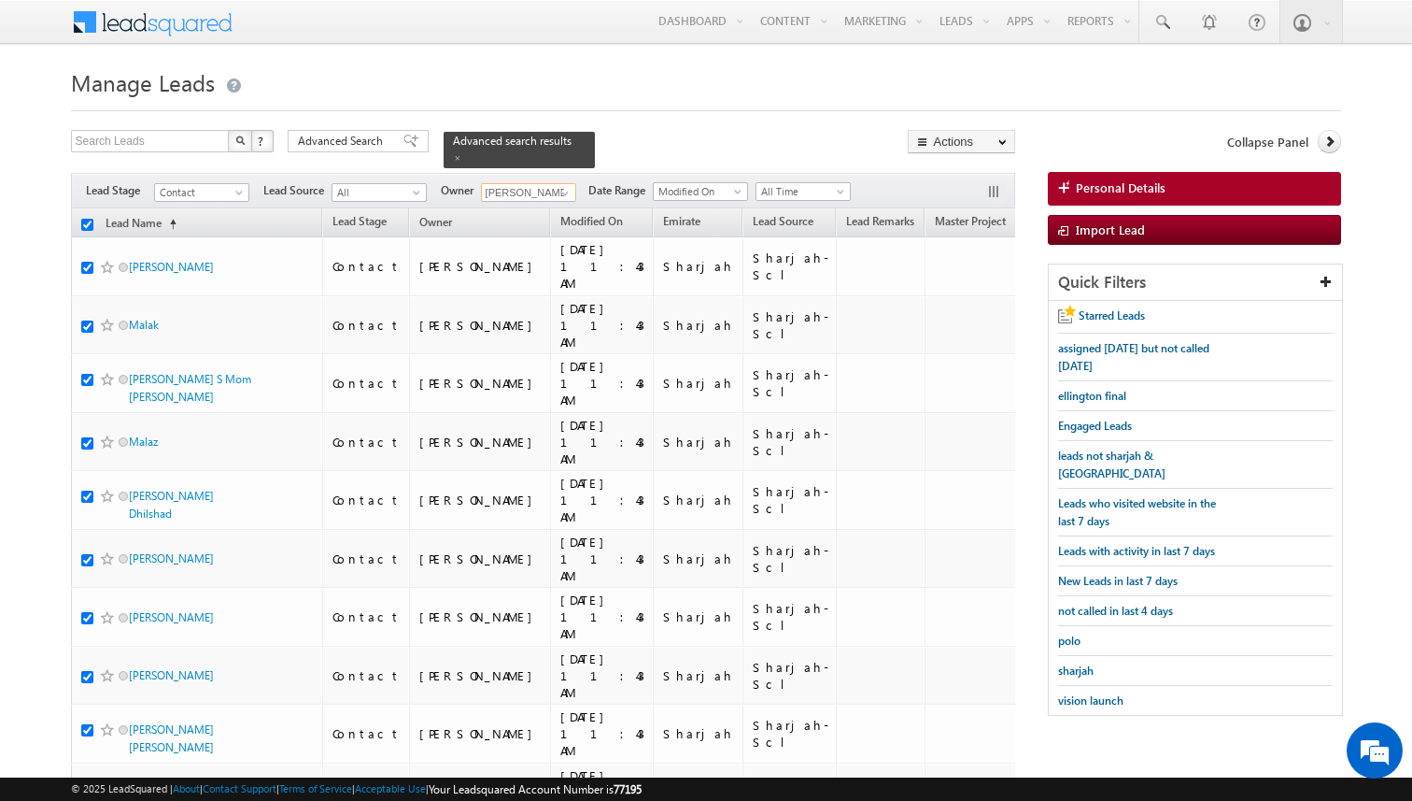
checkbox input "true"
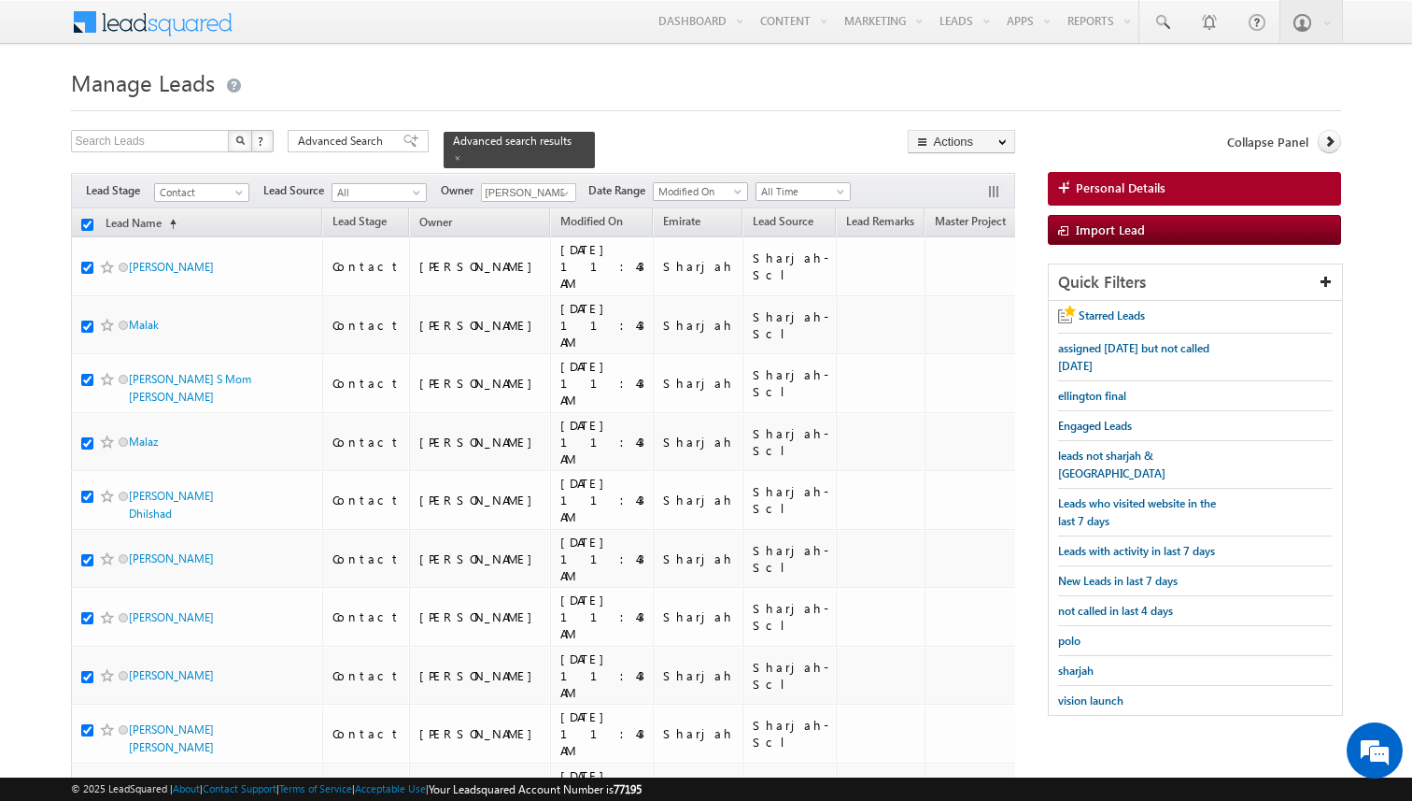
checkbox input "true"
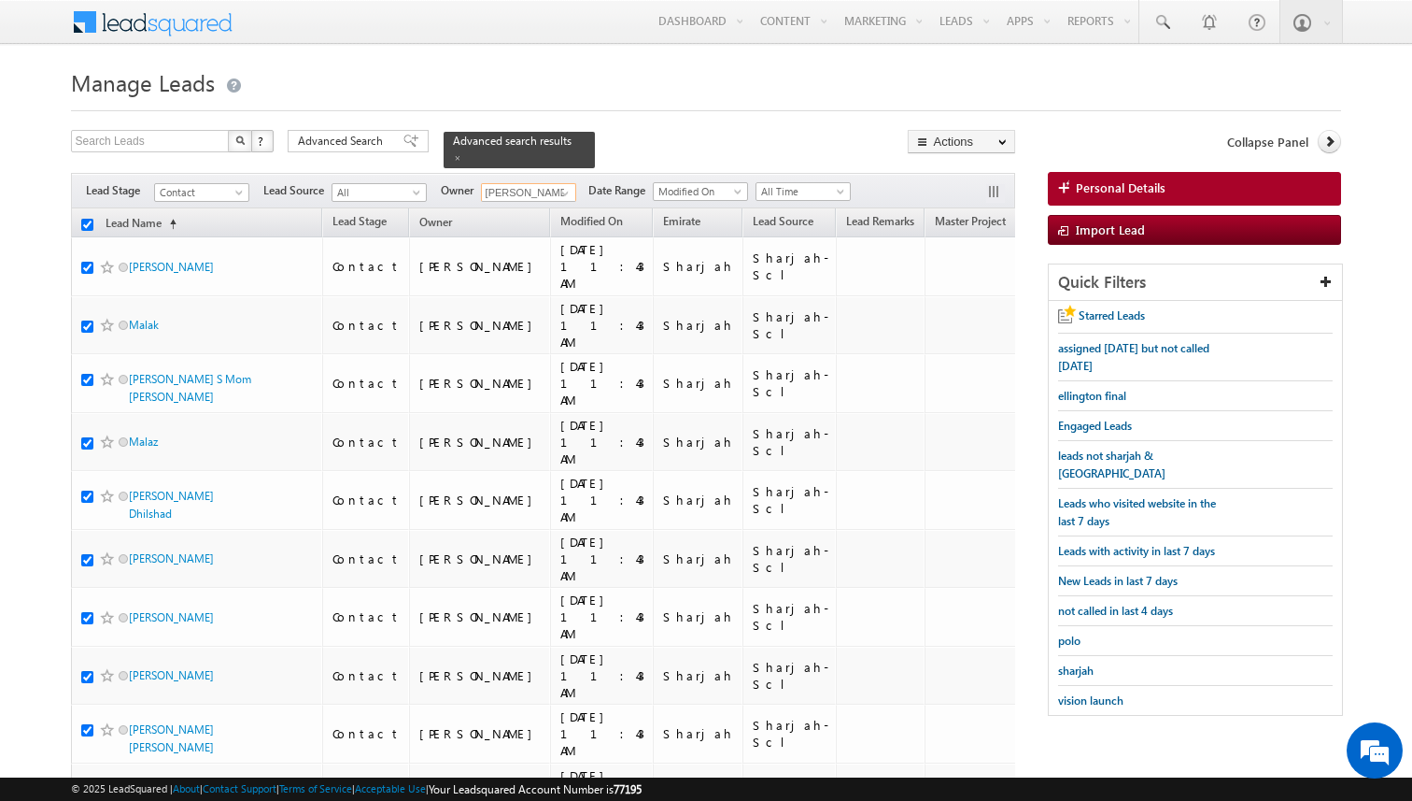
checkbox input "true"
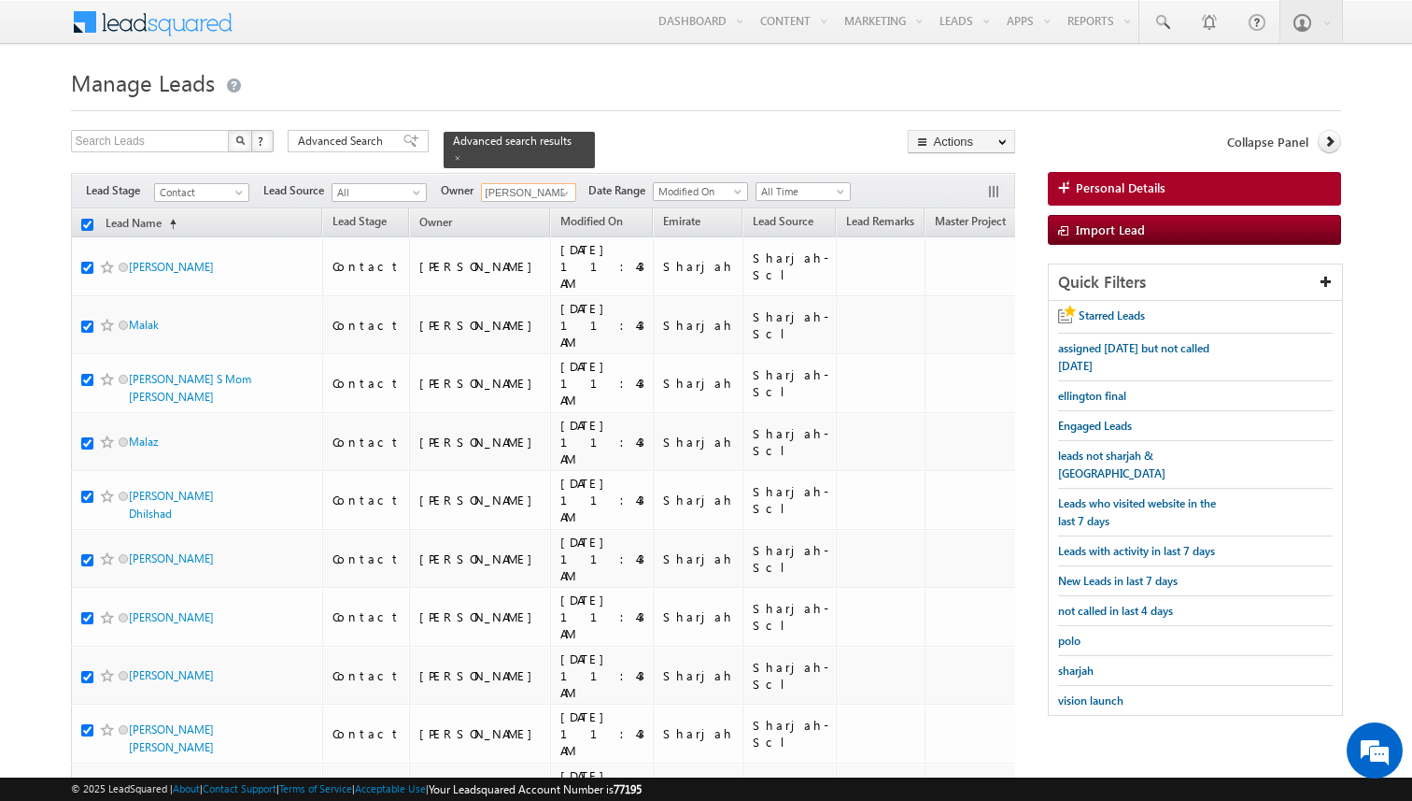
checkbox input "true"
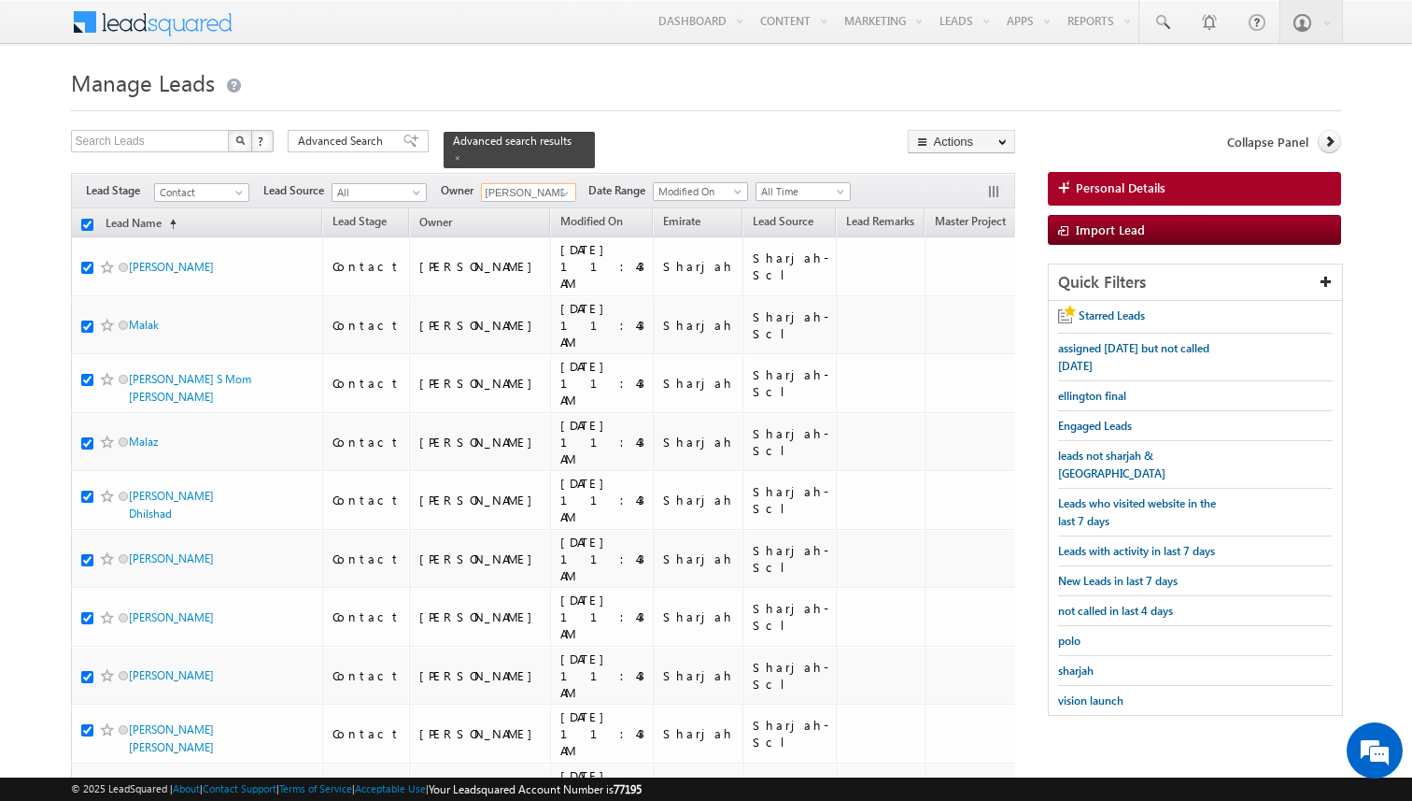
checkbox input "true"
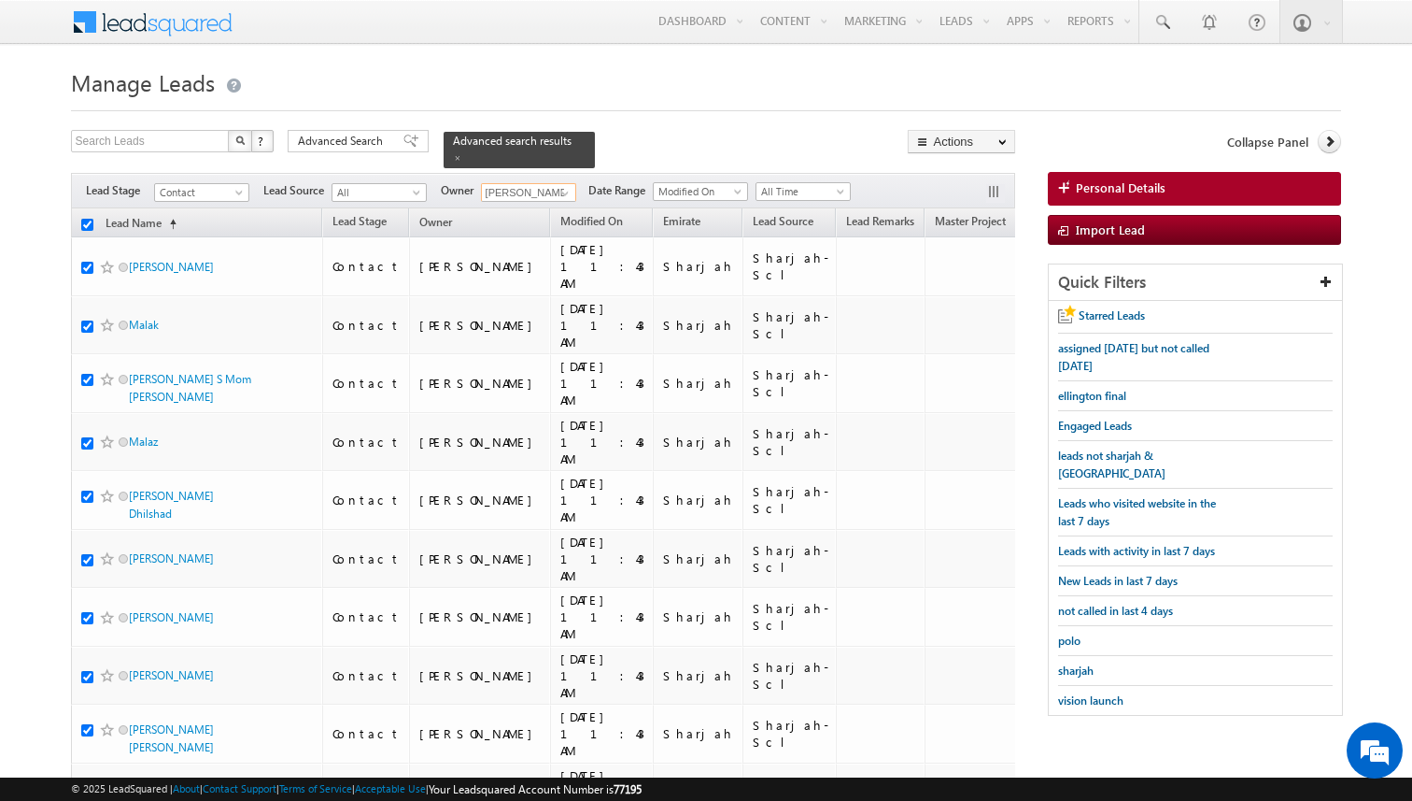
checkbox input "true"
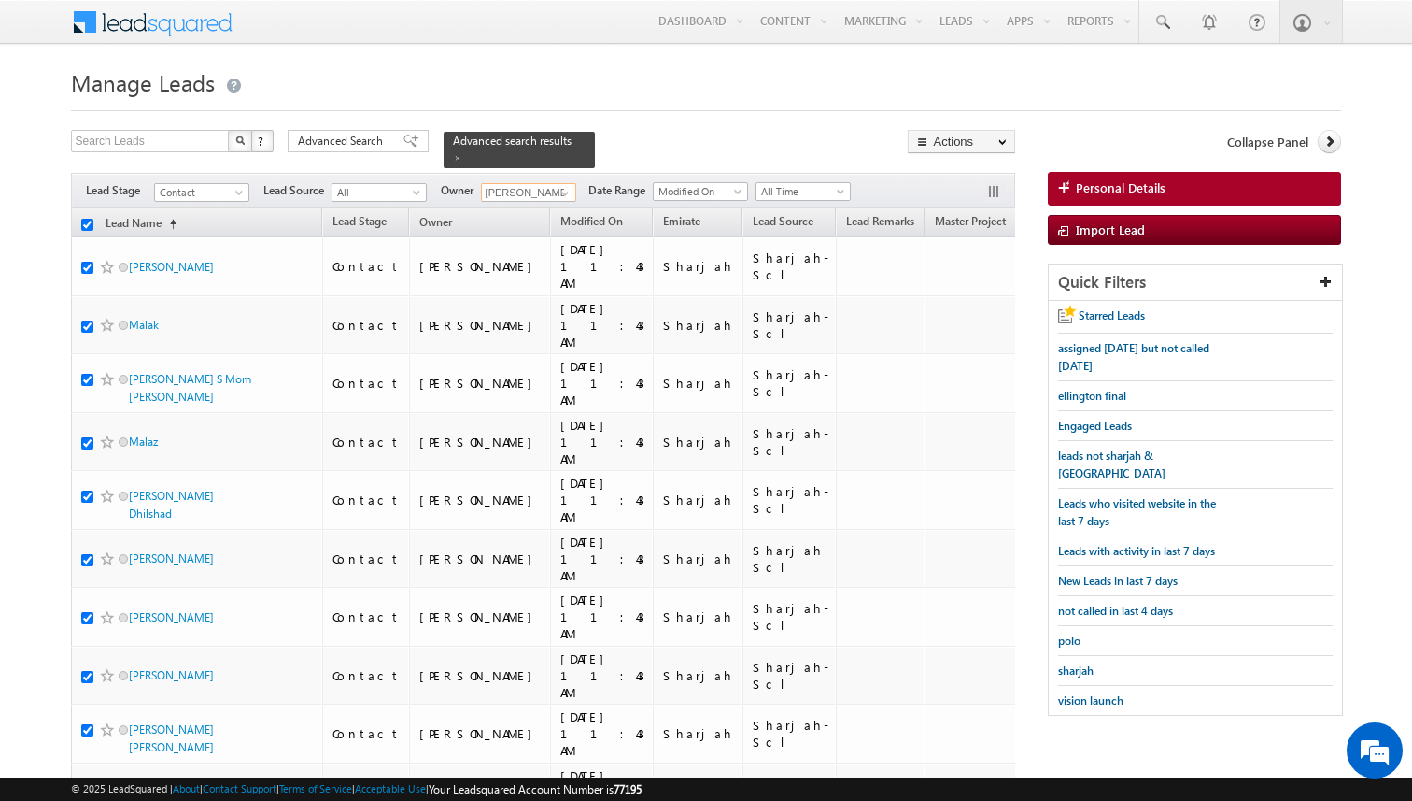
checkbox input "true"
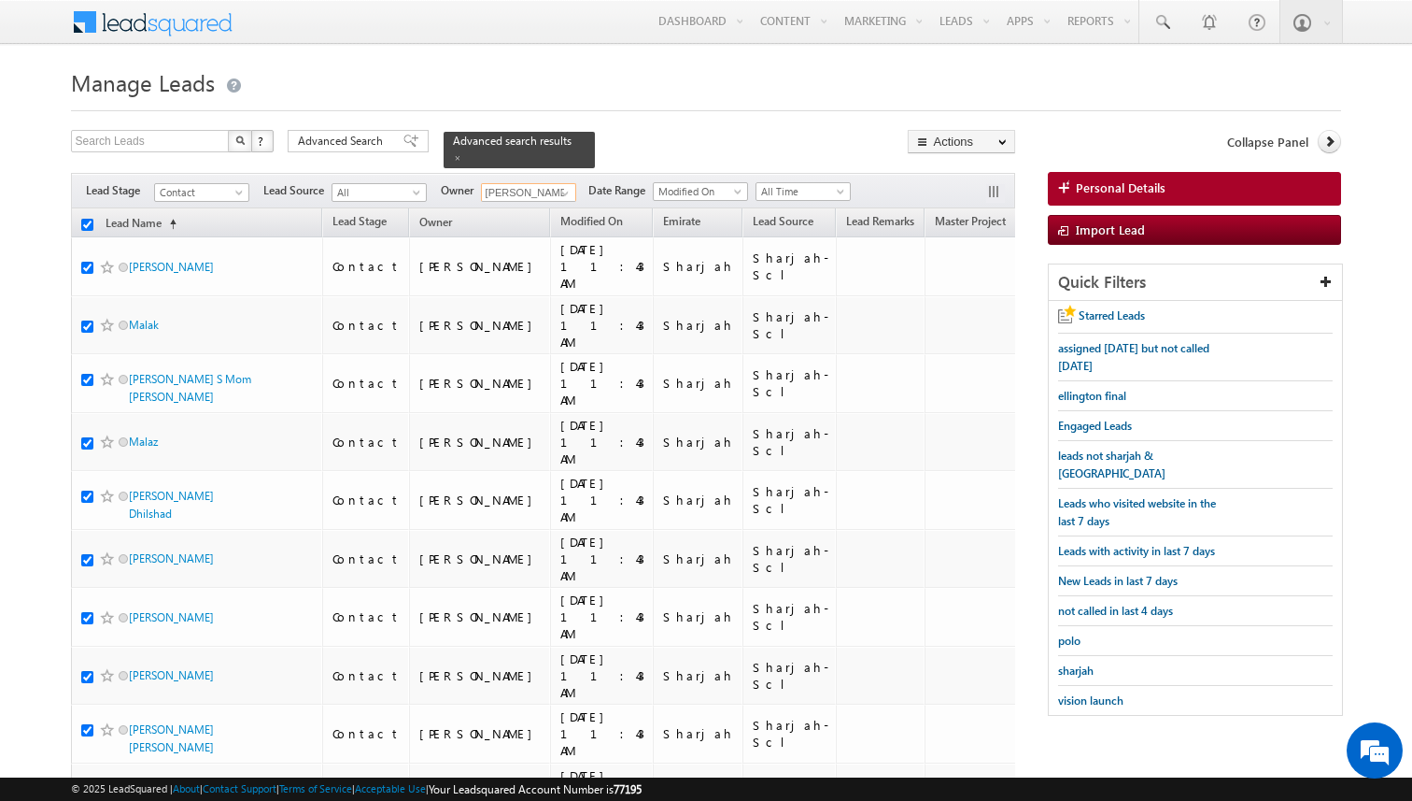
checkbox input "true"
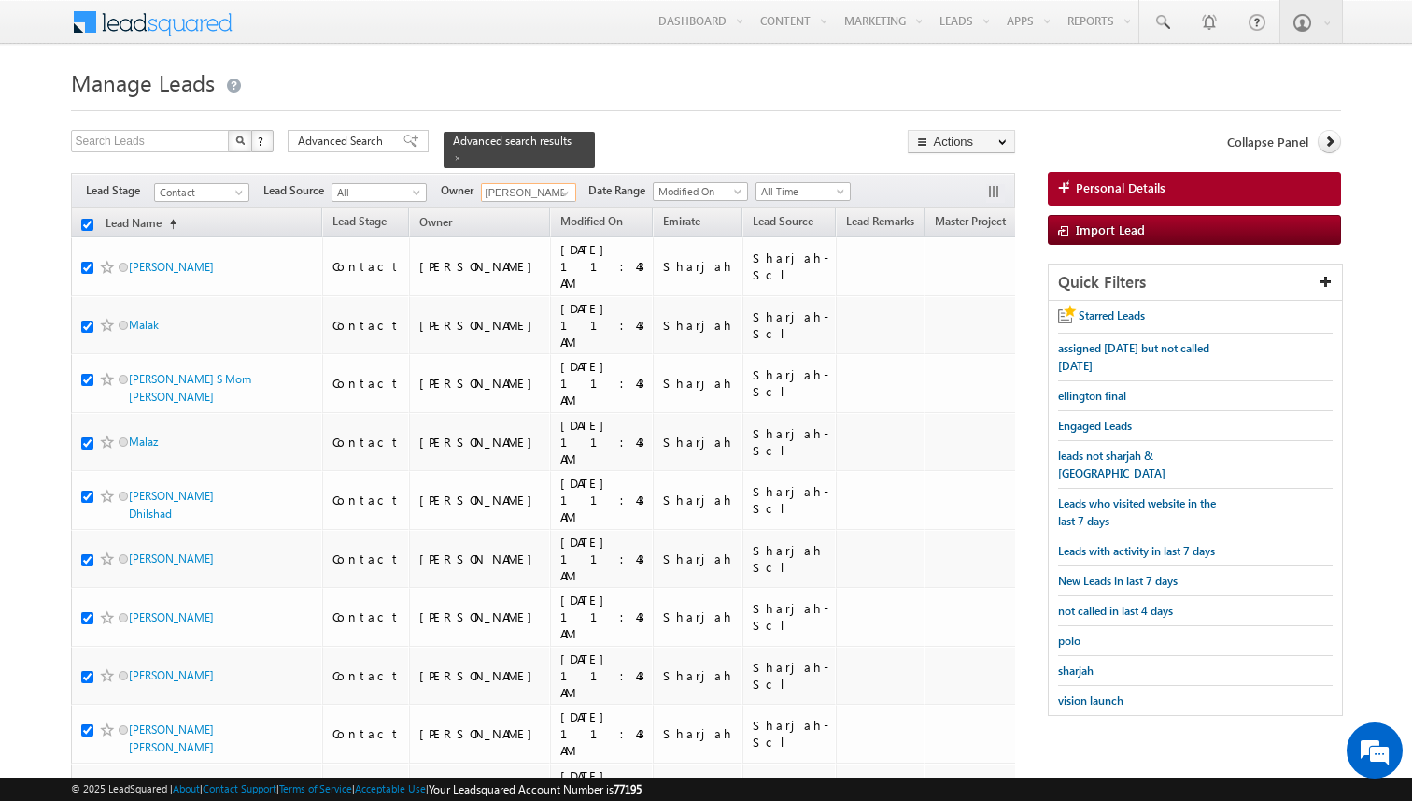
checkbox input "true"
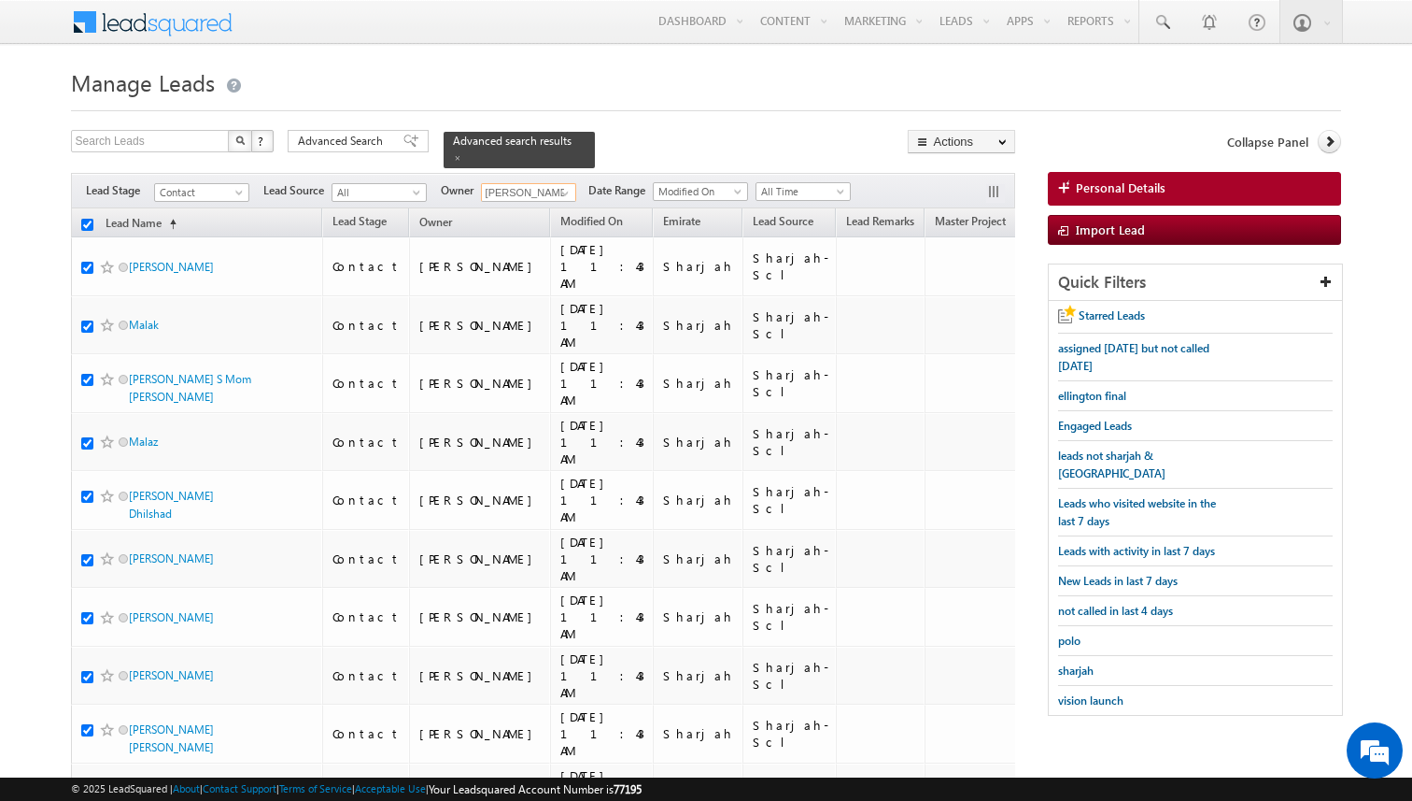
checkbox input "true"
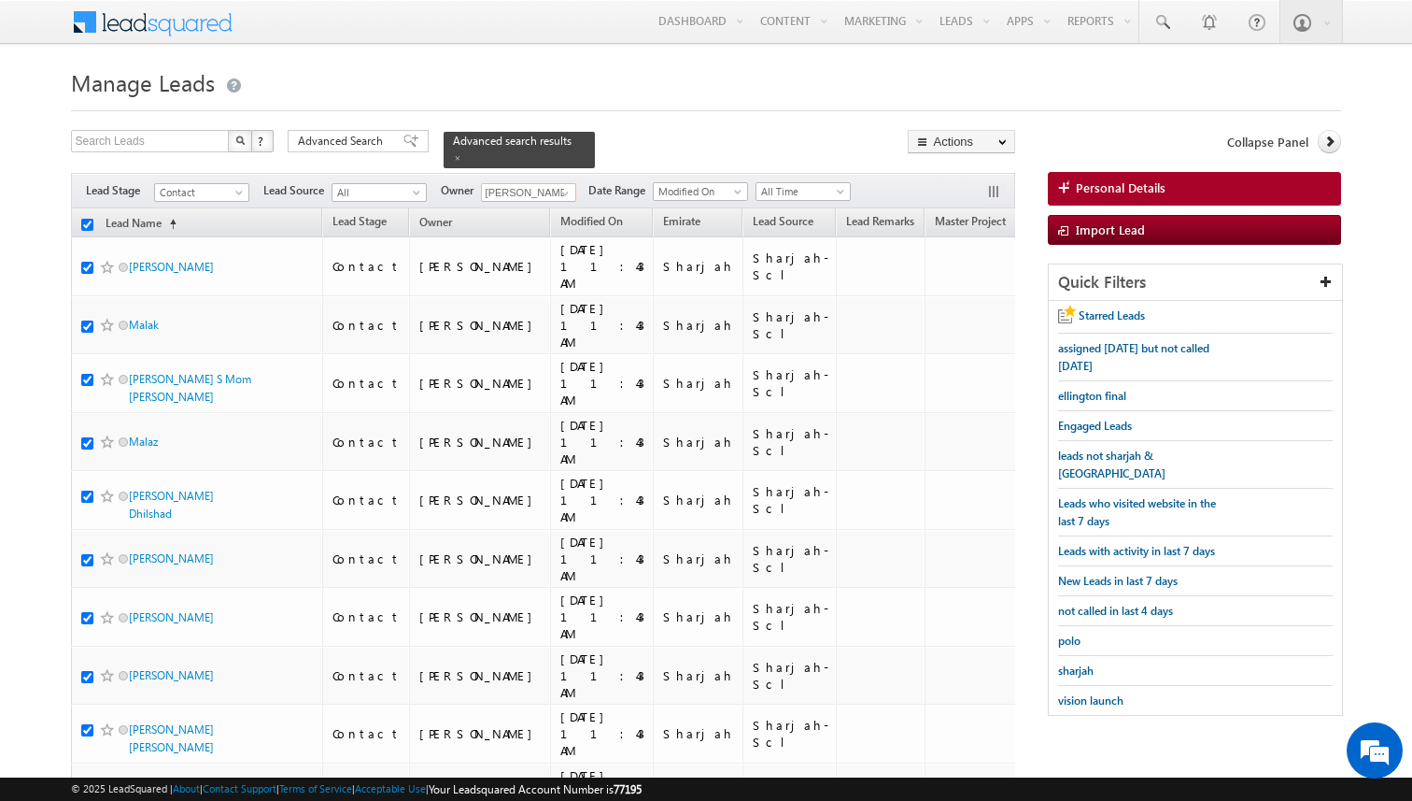
checkbox input "true"
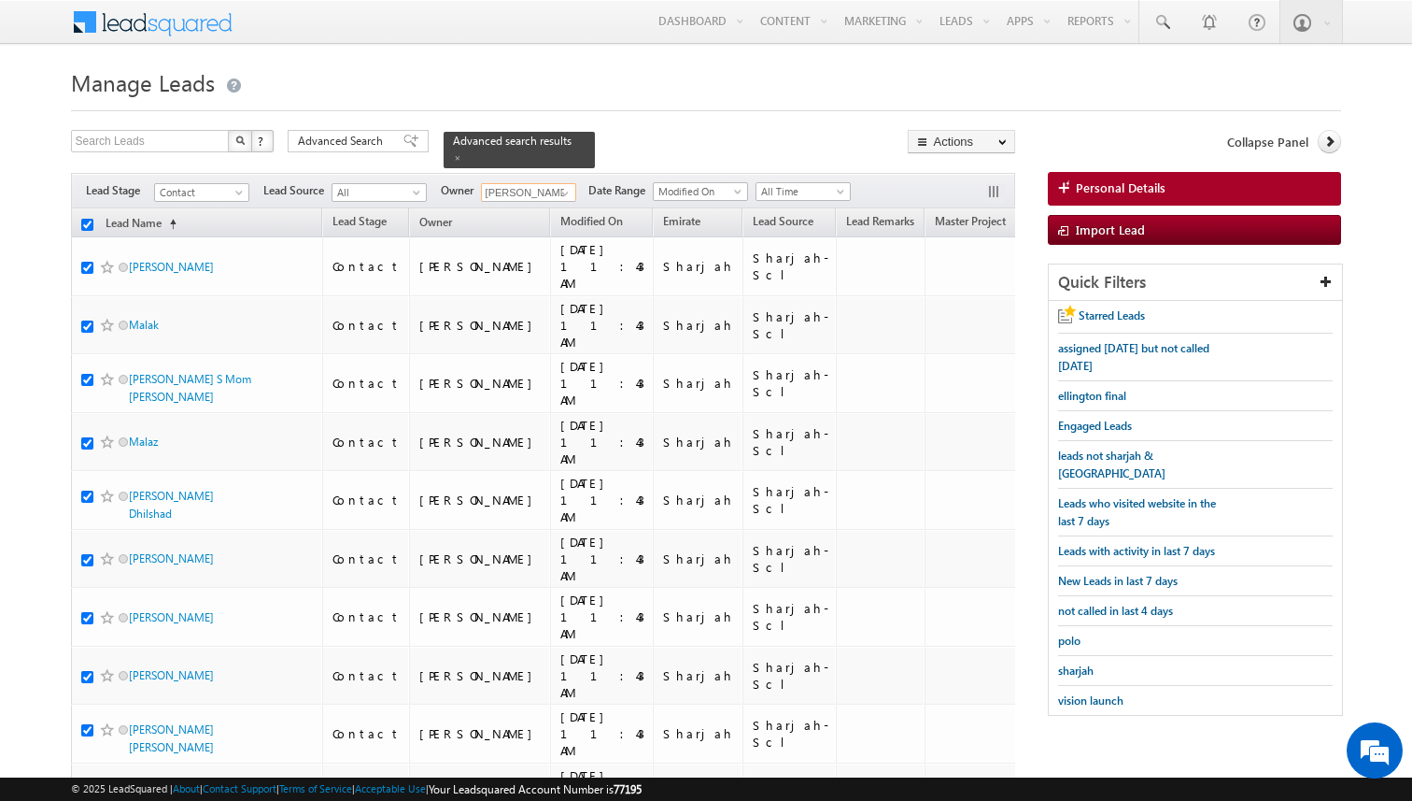
checkbox input "true"
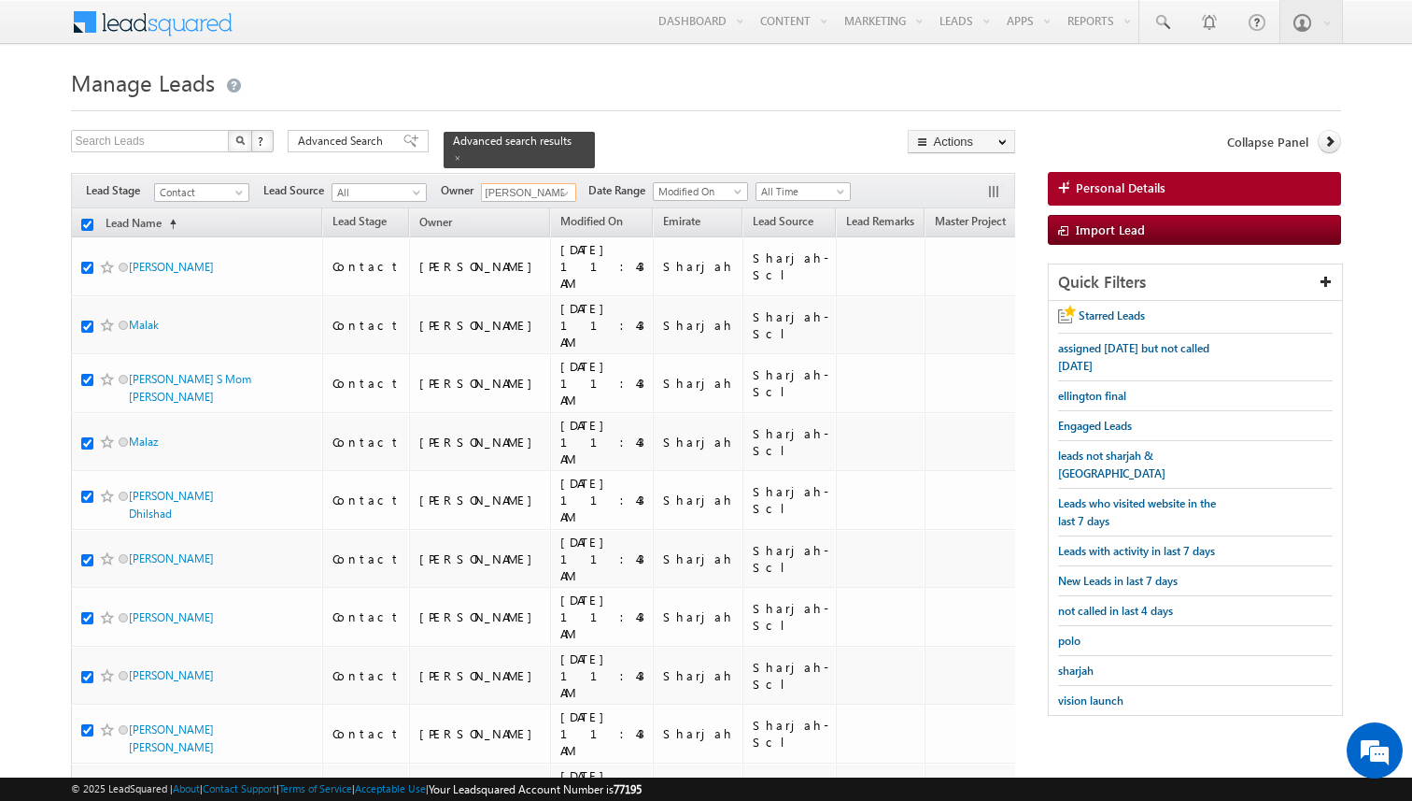
checkbox input "true"
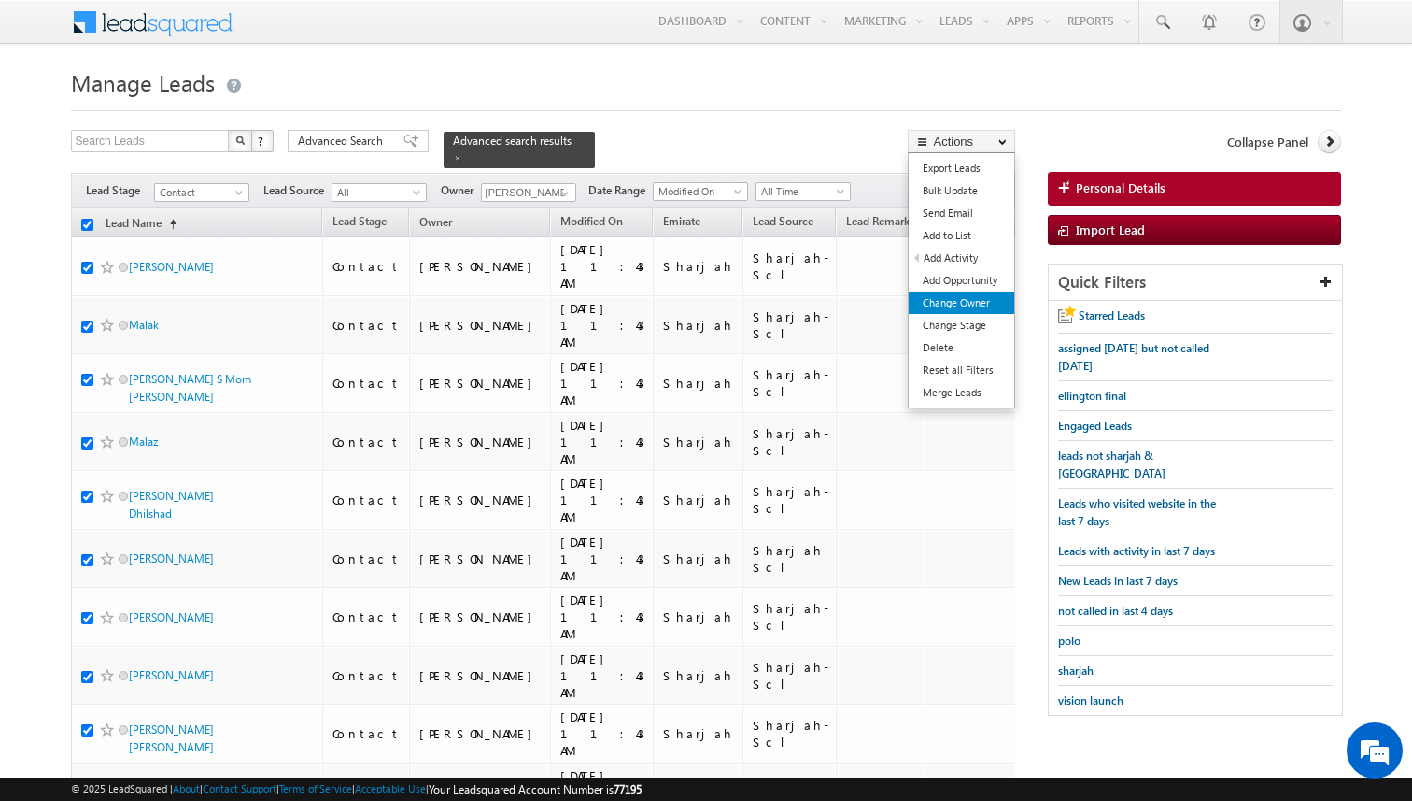
click at [959, 299] on link "Change Owner" at bounding box center [962, 302] width 106 height 22
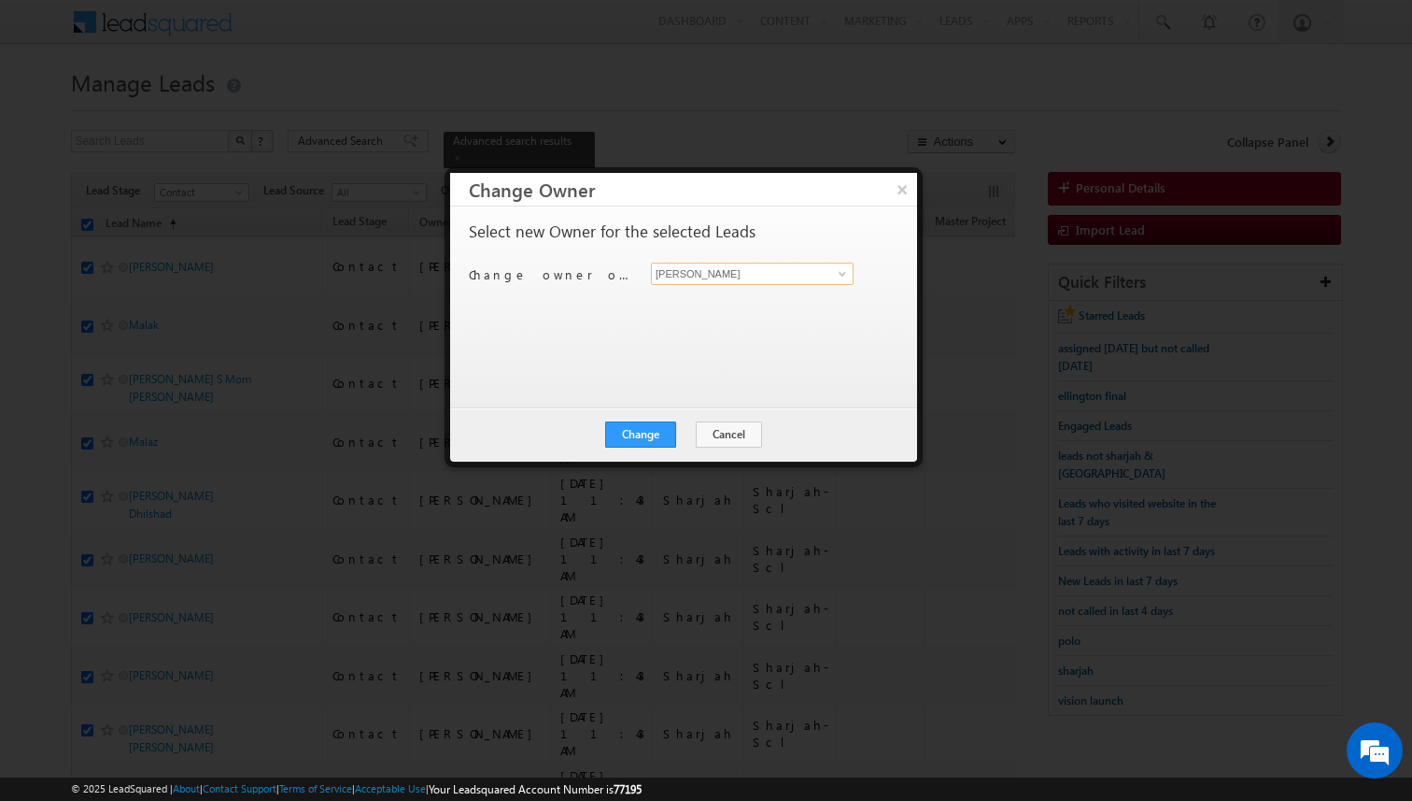
click at [687, 269] on input "[PERSON_NAME]" at bounding box center [752, 273] width 203 height 22
click at [644, 434] on button "Change" at bounding box center [640, 434] width 71 height 26
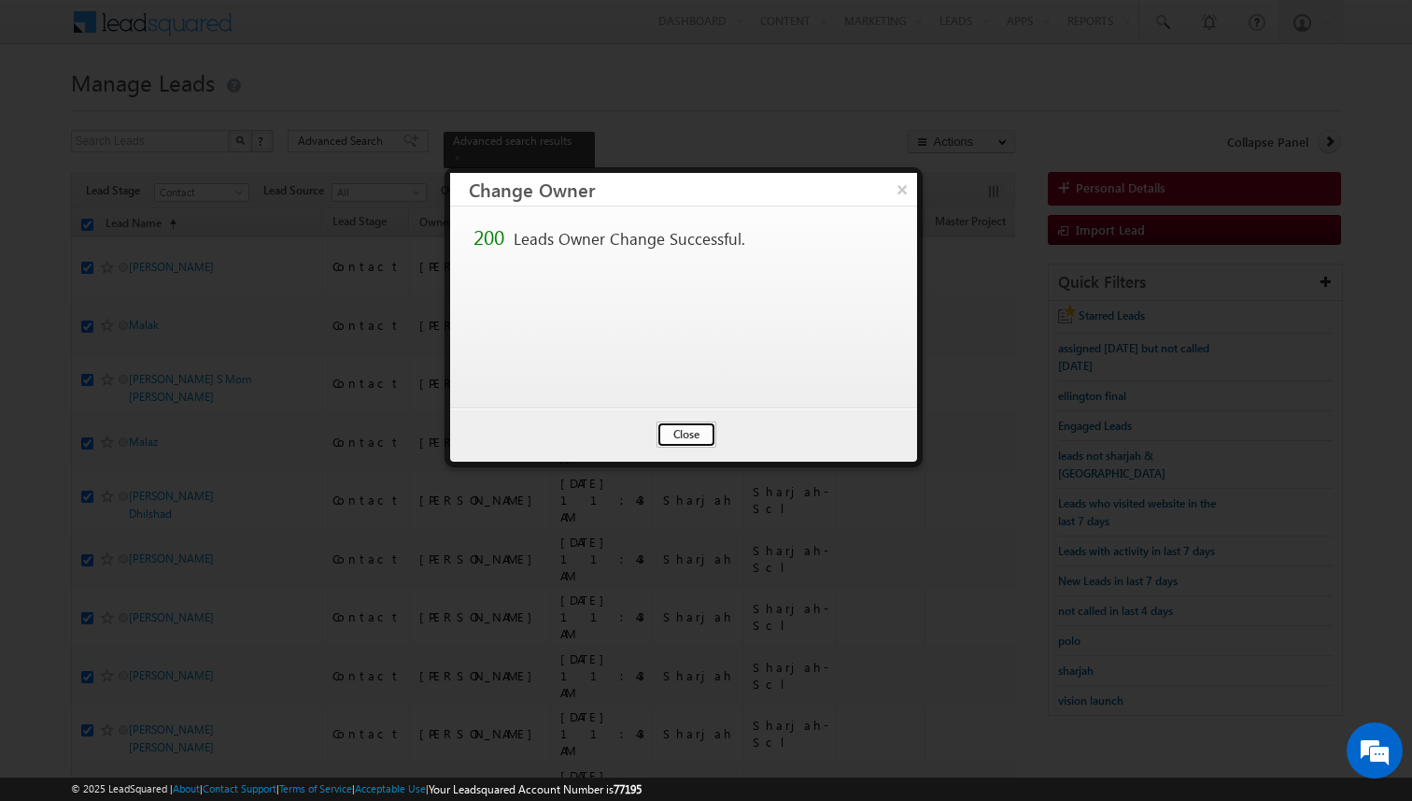
click at [680, 435] on button "Close" at bounding box center [687, 434] width 60 height 26
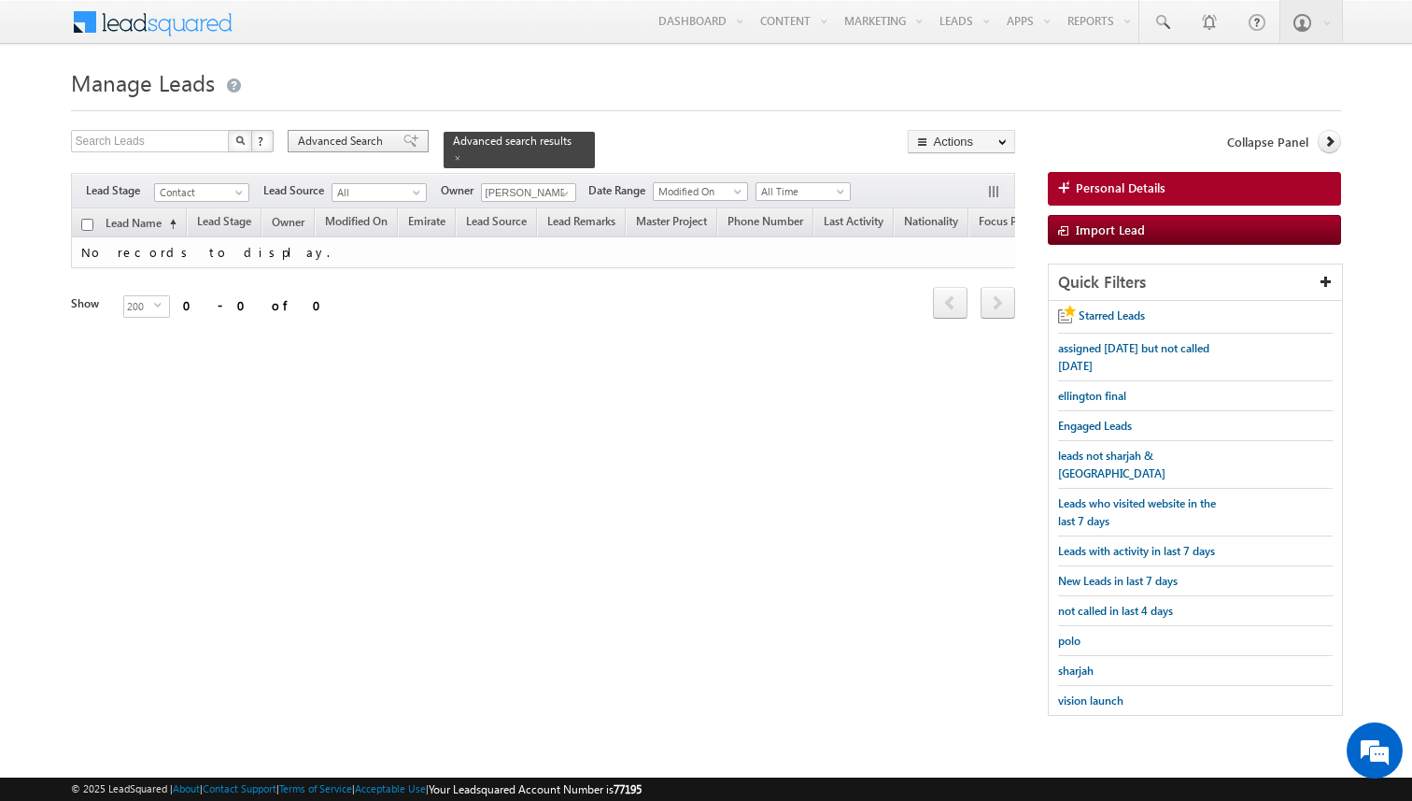
click at [365, 147] on span "Advanced Search" at bounding box center [343, 141] width 91 height 17
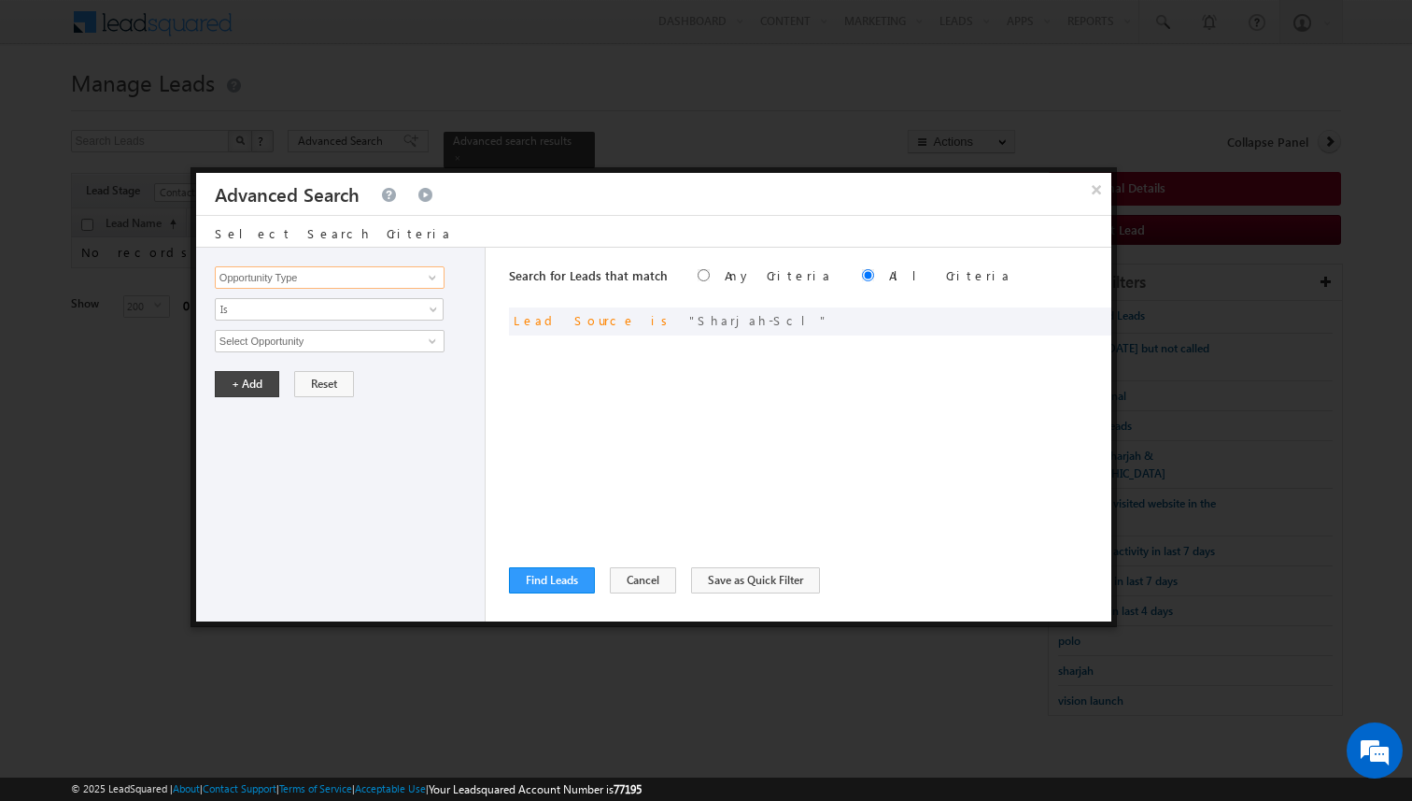
click at [405, 277] on input "Opportunity Type" at bounding box center [330, 277] width 230 height 22
click at [363, 311] on span "Is" at bounding box center [317, 309] width 203 height 17
click at [286, 345] on link "Is Not" at bounding box center [330, 349] width 228 height 17
click at [286, 345] on input "Select Activity" at bounding box center [330, 341] width 230 height 22
click at [246, 440] on button "+ Add" at bounding box center [247, 447] width 64 height 26
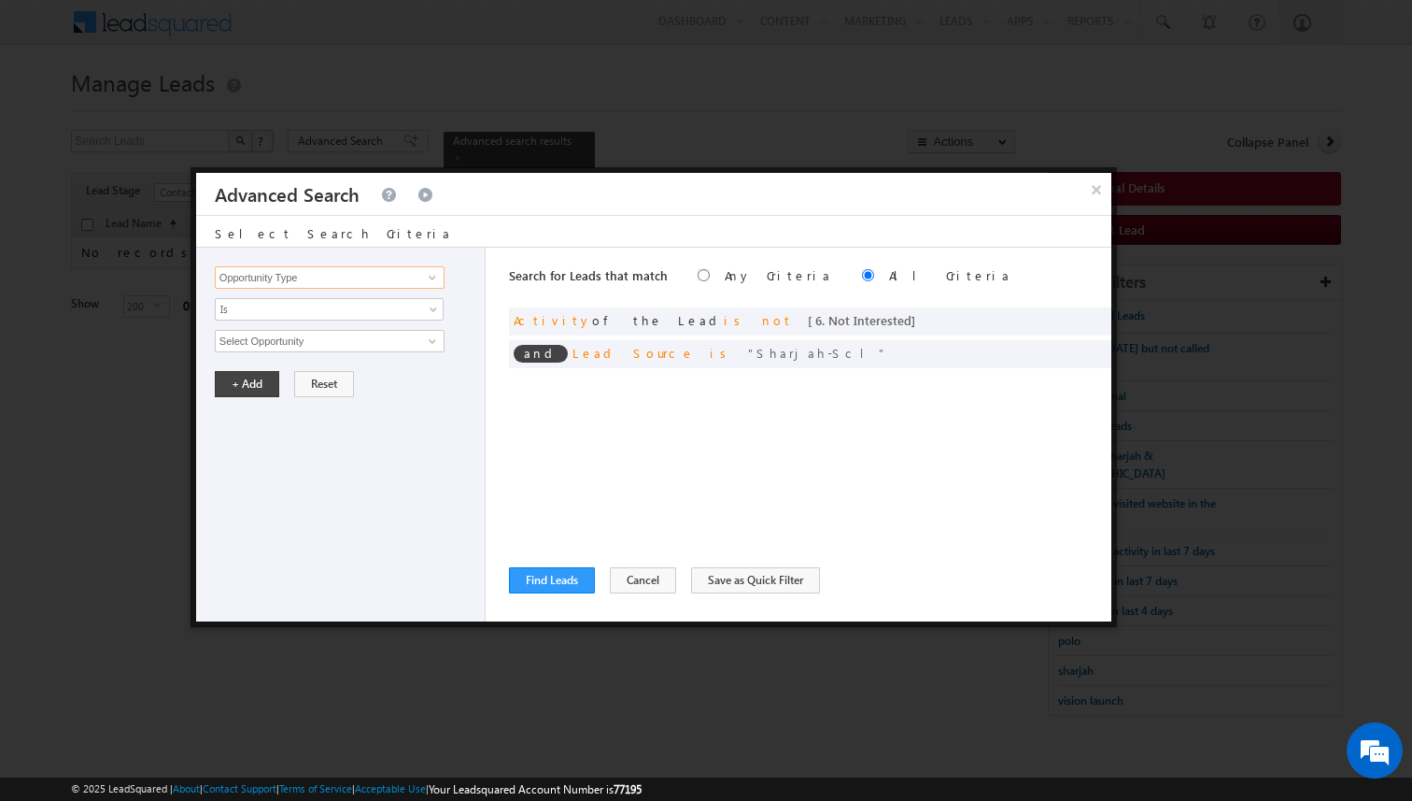
click at [283, 284] on input "Opportunity Type" at bounding box center [330, 277] width 230 height 22
click at [255, 310] on span "Is" at bounding box center [317, 309] width 203 height 17
click at [248, 348] on link "Is Not" at bounding box center [330, 349] width 228 height 17
click at [248, 348] on input "Select Activity" at bounding box center [330, 341] width 230 height 22
click at [236, 451] on button "+ Add" at bounding box center [247, 447] width 64 height 26
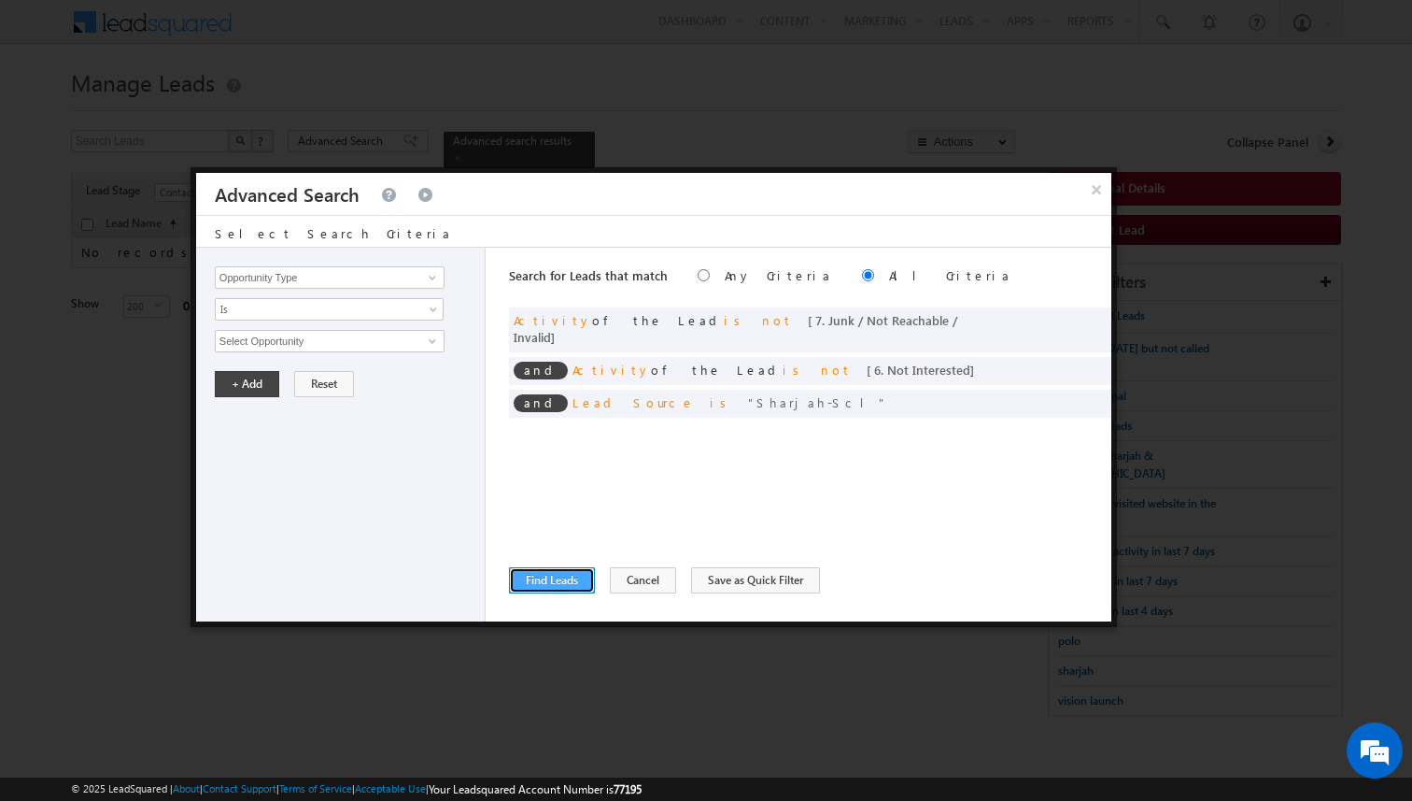
click at [533, 571] on button "Find Leads" at bounding box center [552, 580] width 86 height 26
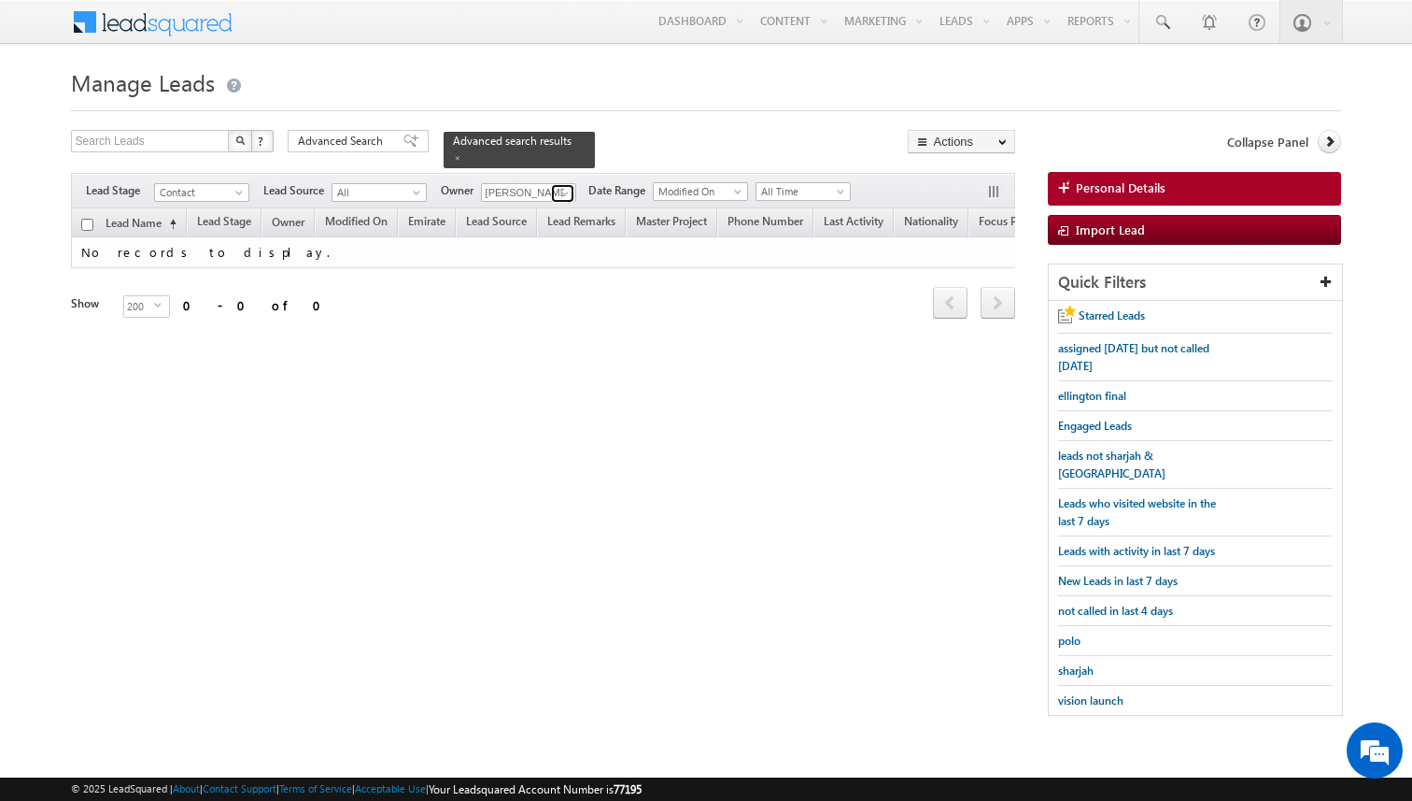
click at [569, 187] on span at bounding box center [565, 193] width 15 height 15
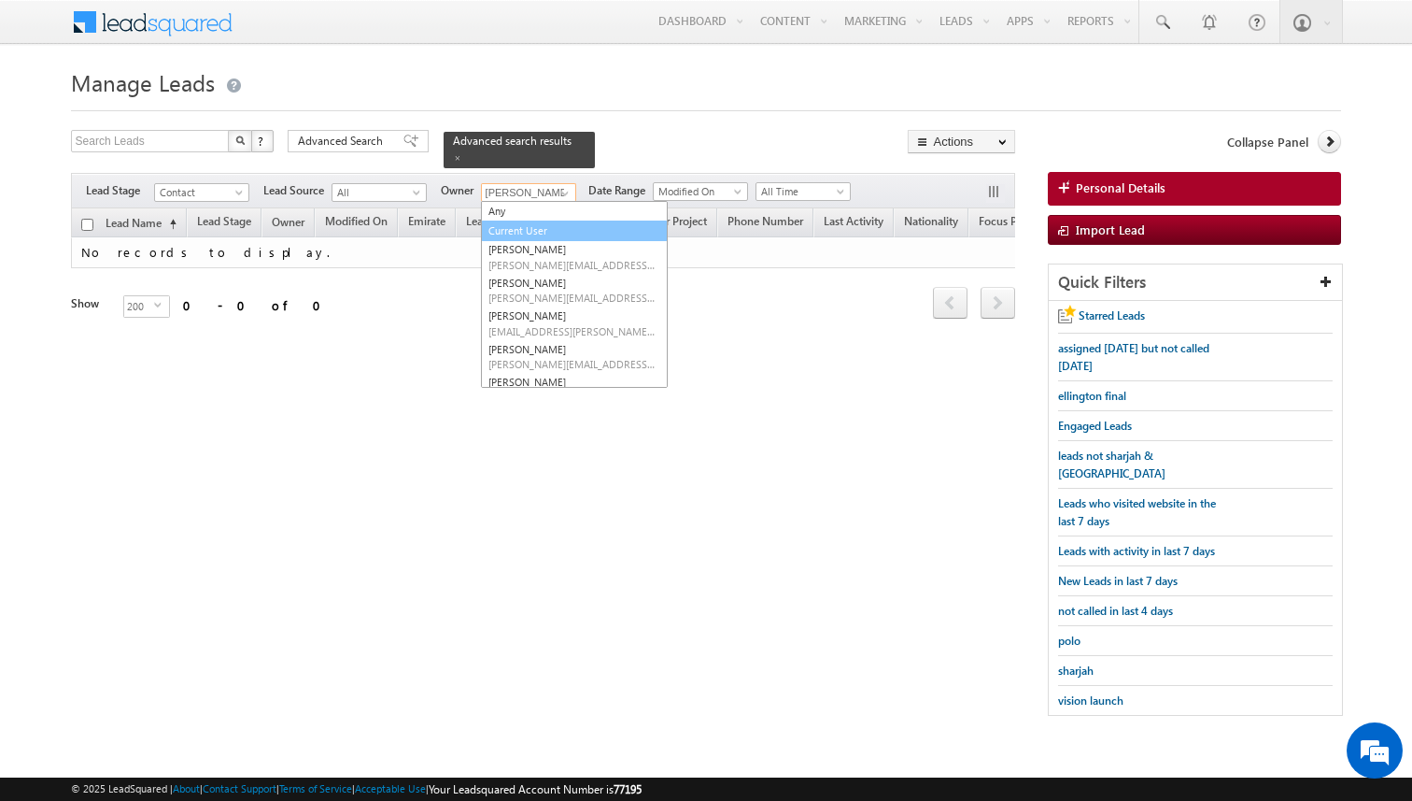
click at [541, 226] on link "Current User" at bounding box center [574, 230] width 187 height 21
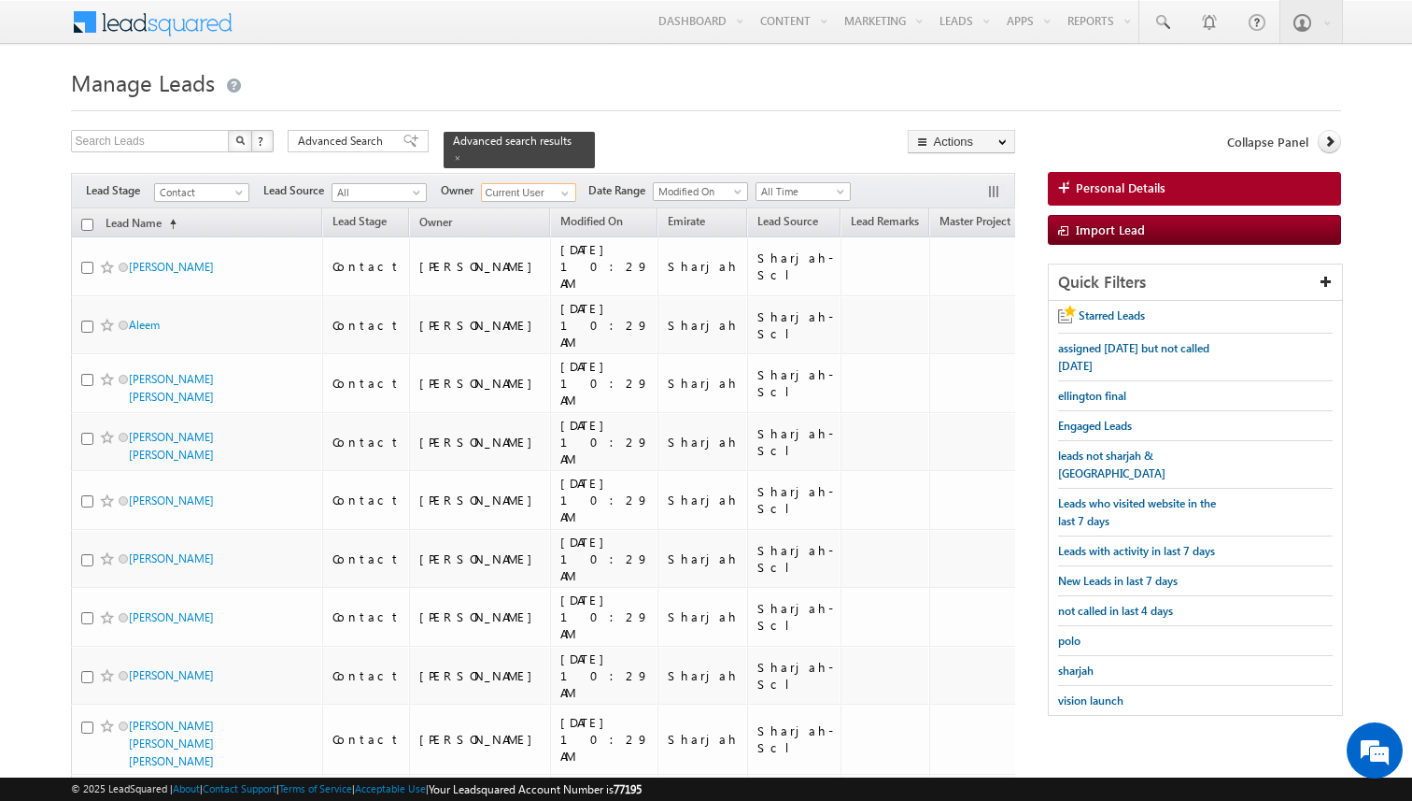
click at [92, 227] on input "checkbox" at bounding box center [87, 225] width 12 height 12
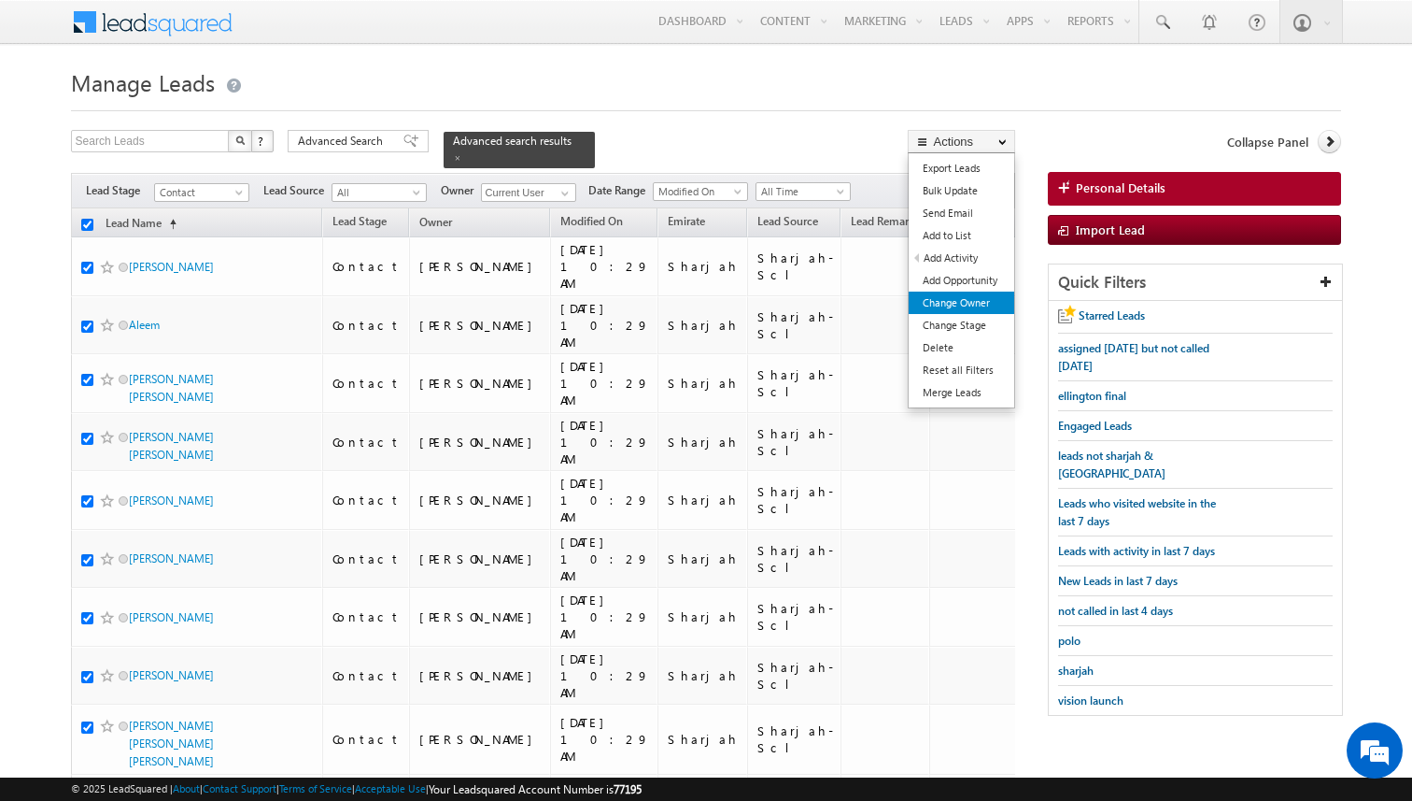
click at [963, 301] on link "Change Owner" at bounding box center [962, 302] width 106 height 22
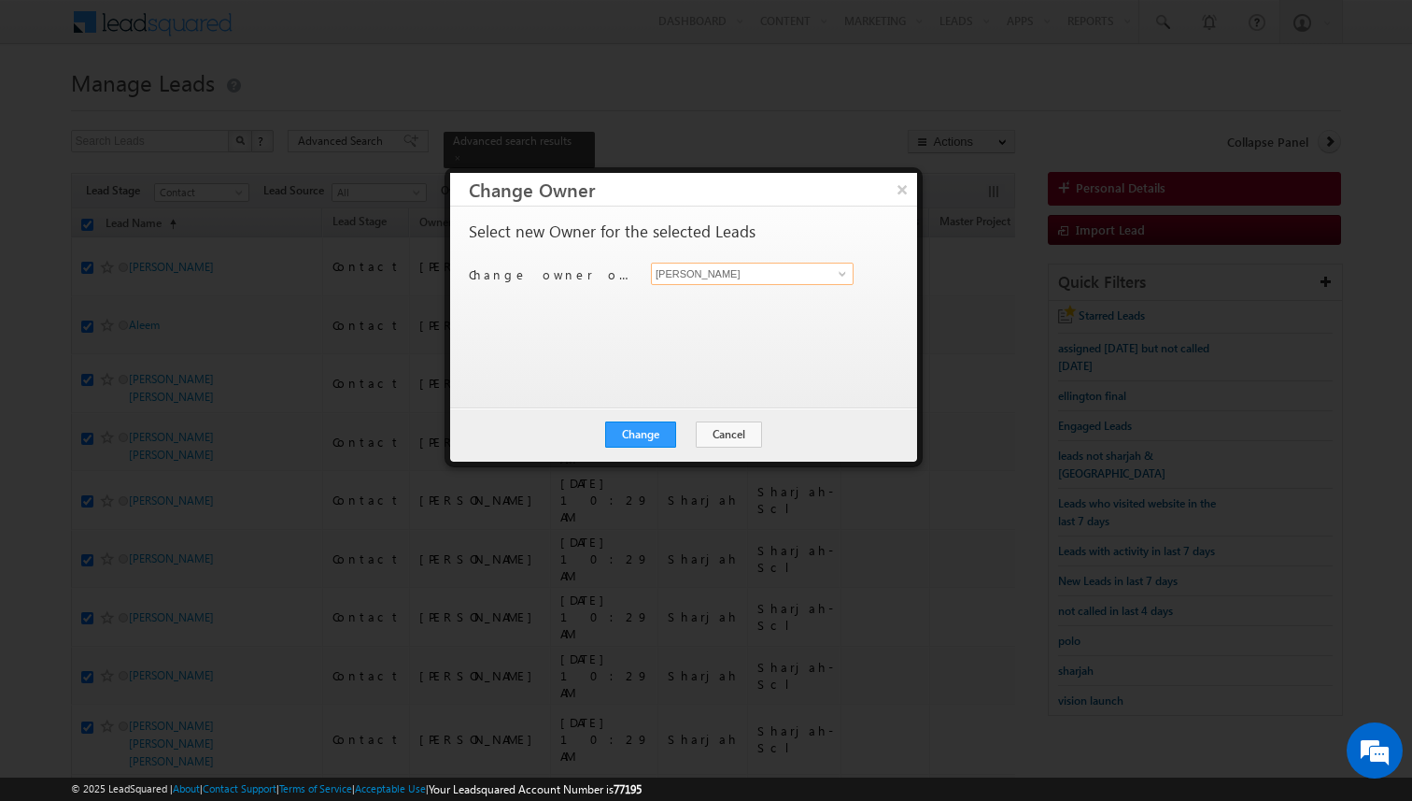
click at [741, 282] on input "[PERSON_NAME]" at bounding box center [752, 273] width 203 height 22
click at [664, 426] on button "Change" at bounding box center [640, 434] width 71 height 26
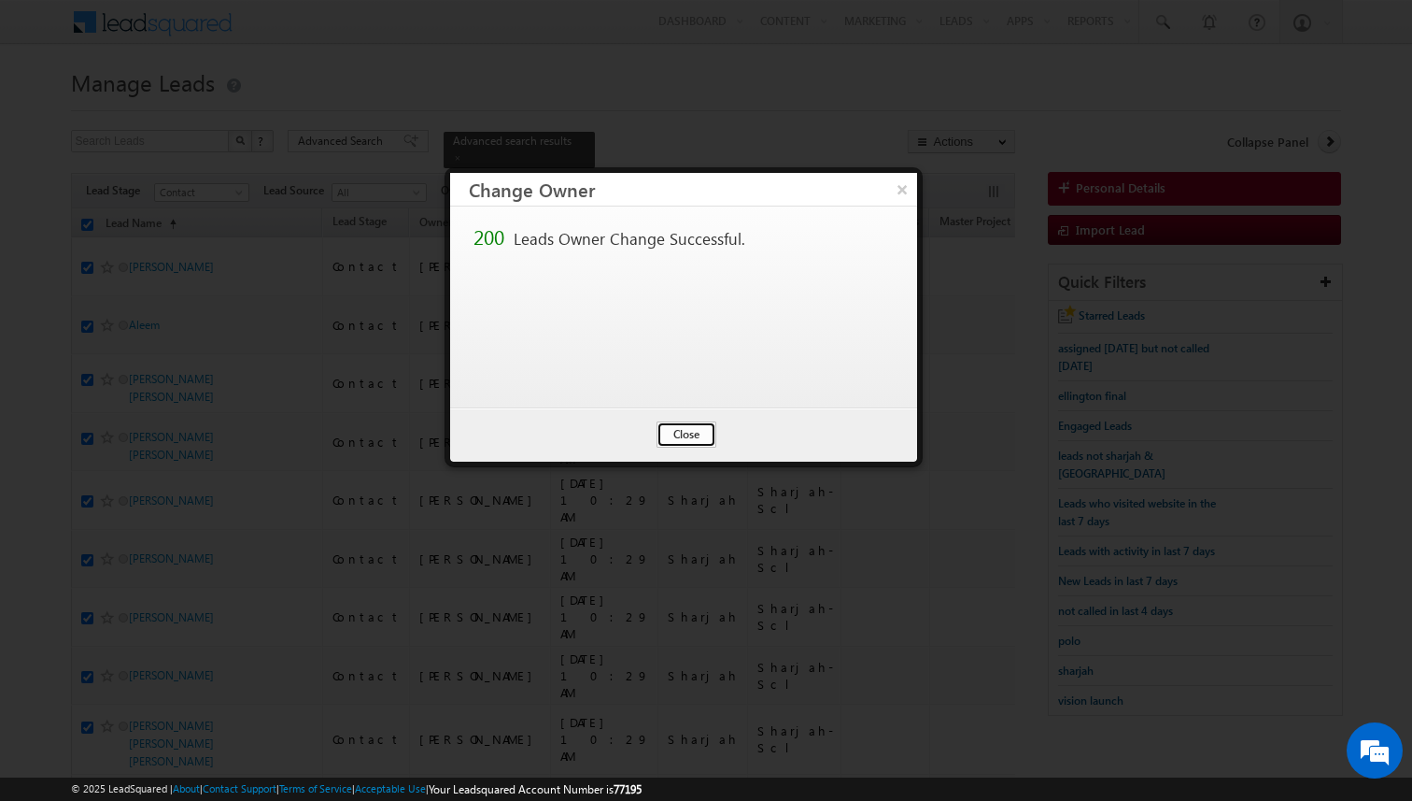
click at [665, 426] on button "Close" at bounding box center [687, 434] width 60 height 26
